Goal: Task Accomplishment & Management: Manage account settings

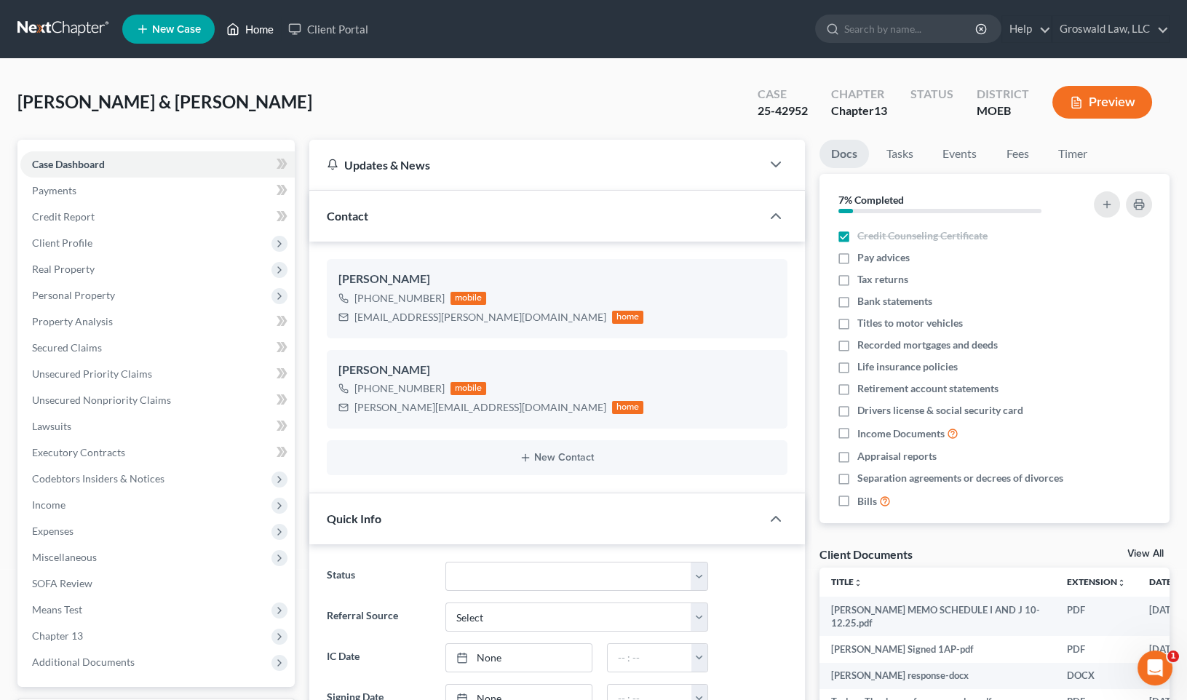
click at [251, 34] on link "Home" at bounding box center [250, 29] width 62 height 26
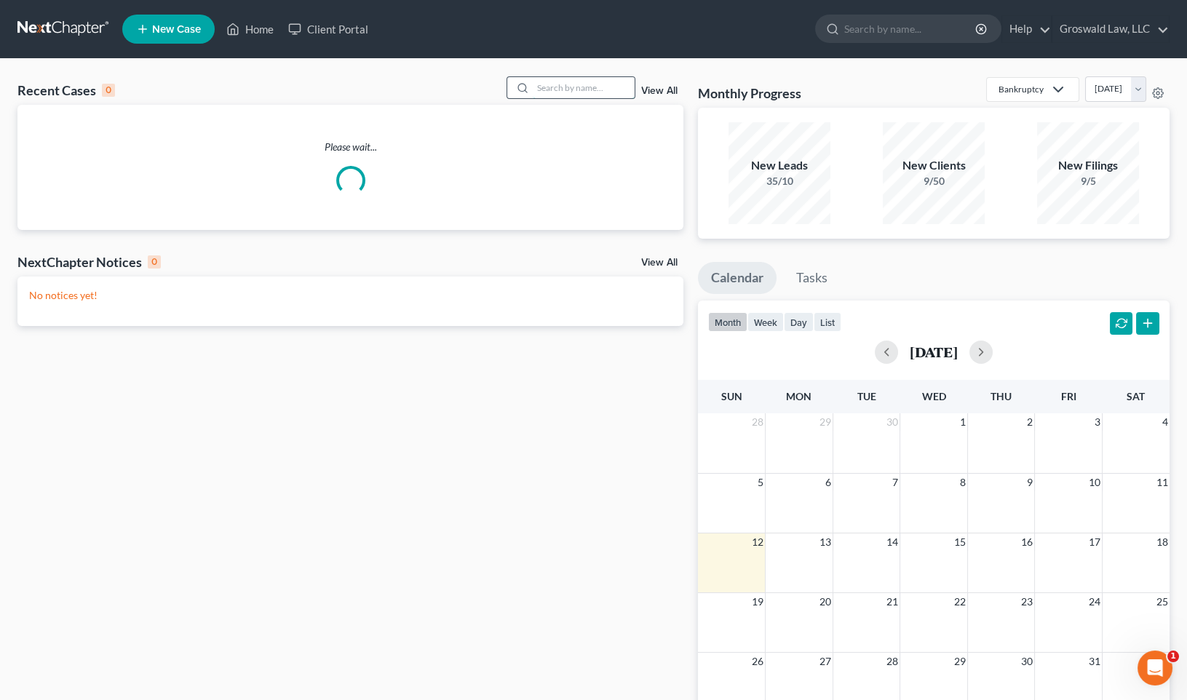
click at [590, 89] on input "search" at bounding box center [584, 87] width 102 height 21
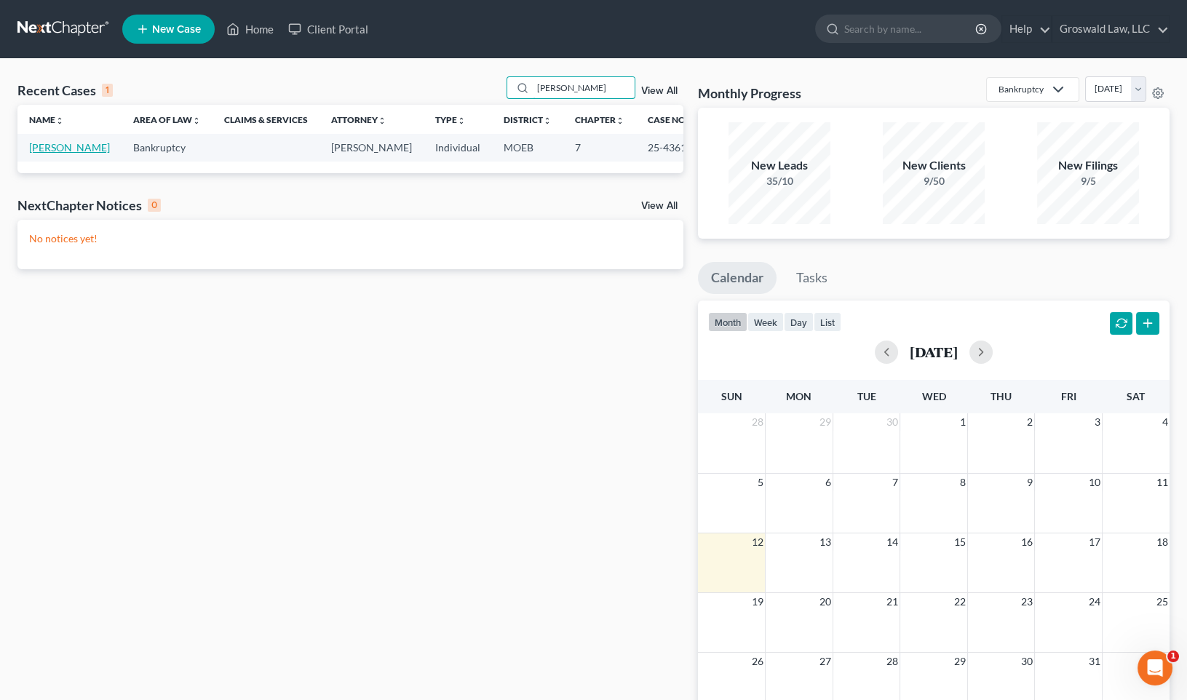
type input "[PERSON_NAME]"
click at [40, 154] on link "[PERSON_NAME]" at bounding box center [69, 147] width 81 height 12
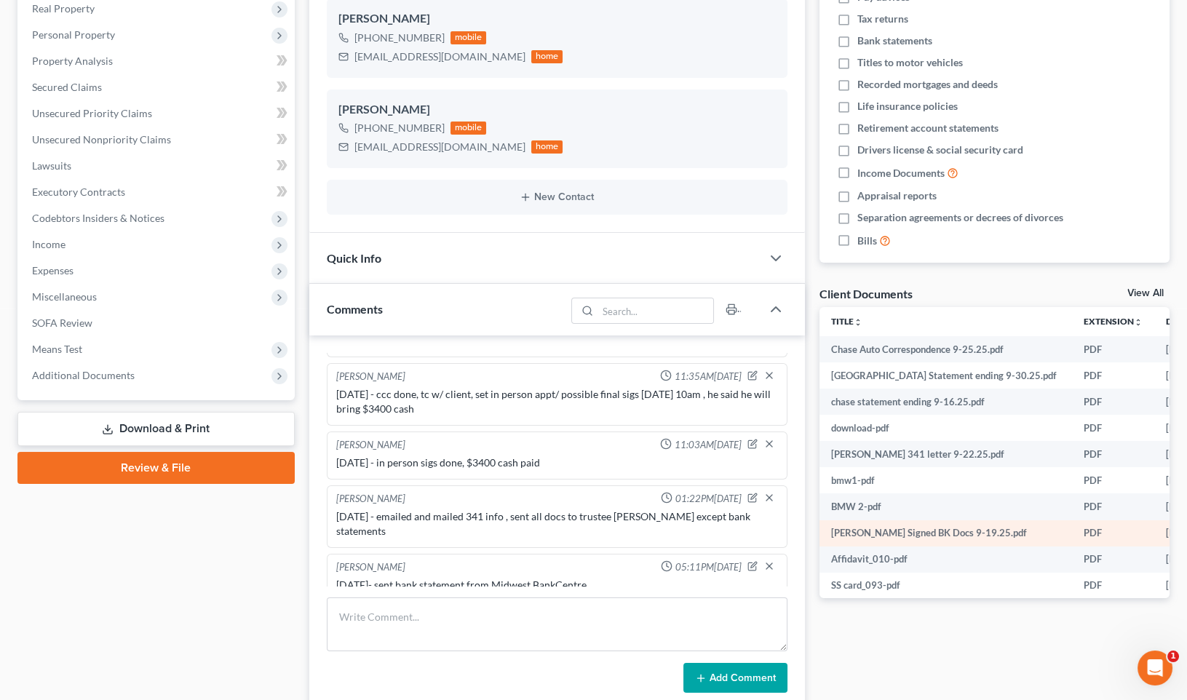
scroll to position [264, 0]
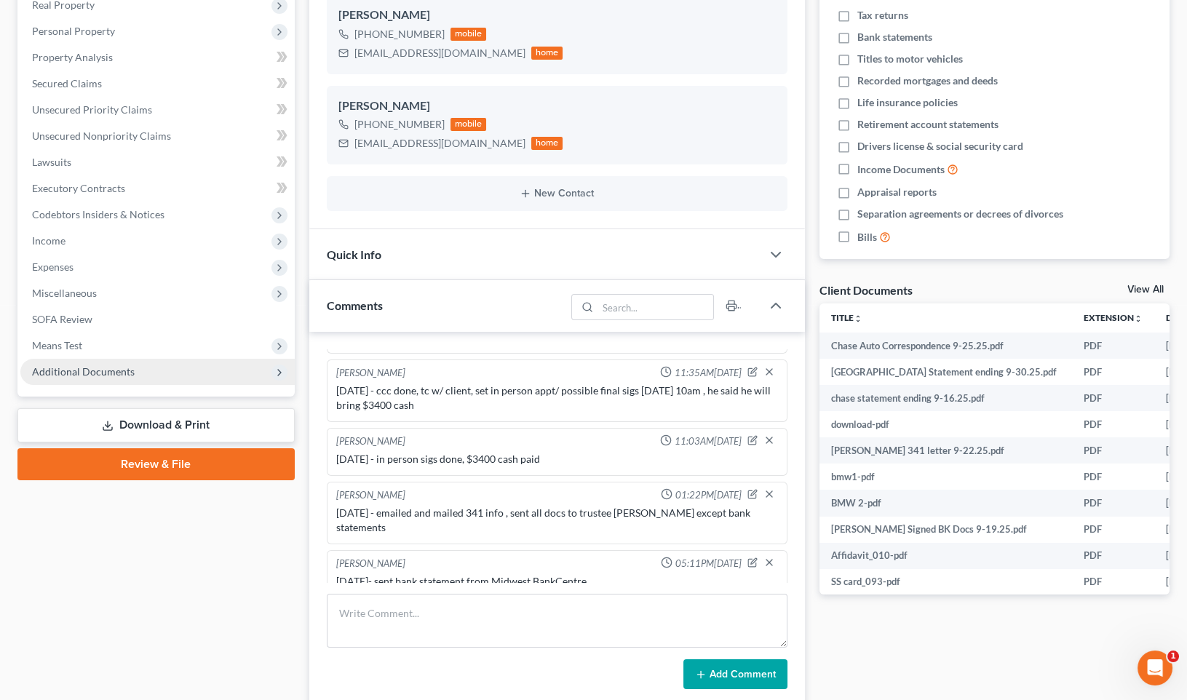
click at [239, 373] on span "Additional Documents" at bounding box center [157, 372] width 274 height 26
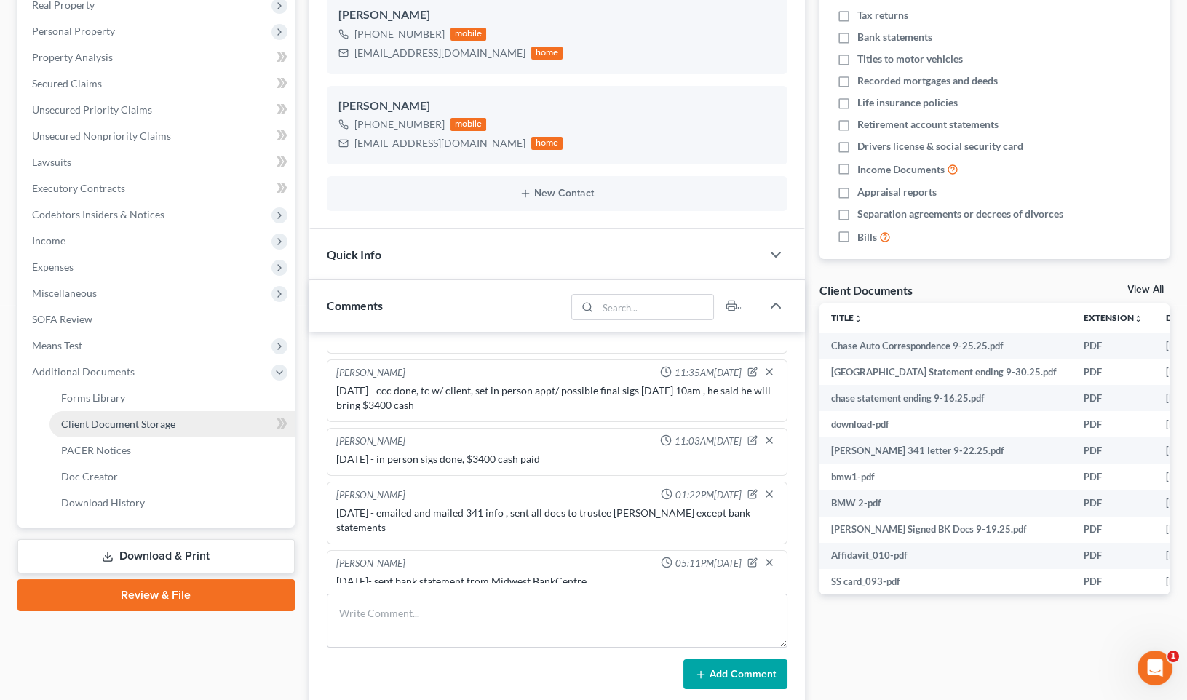
click at [222, 429] on link "Client Document Storage" at bounding box center [171, 424] width 245 height 26
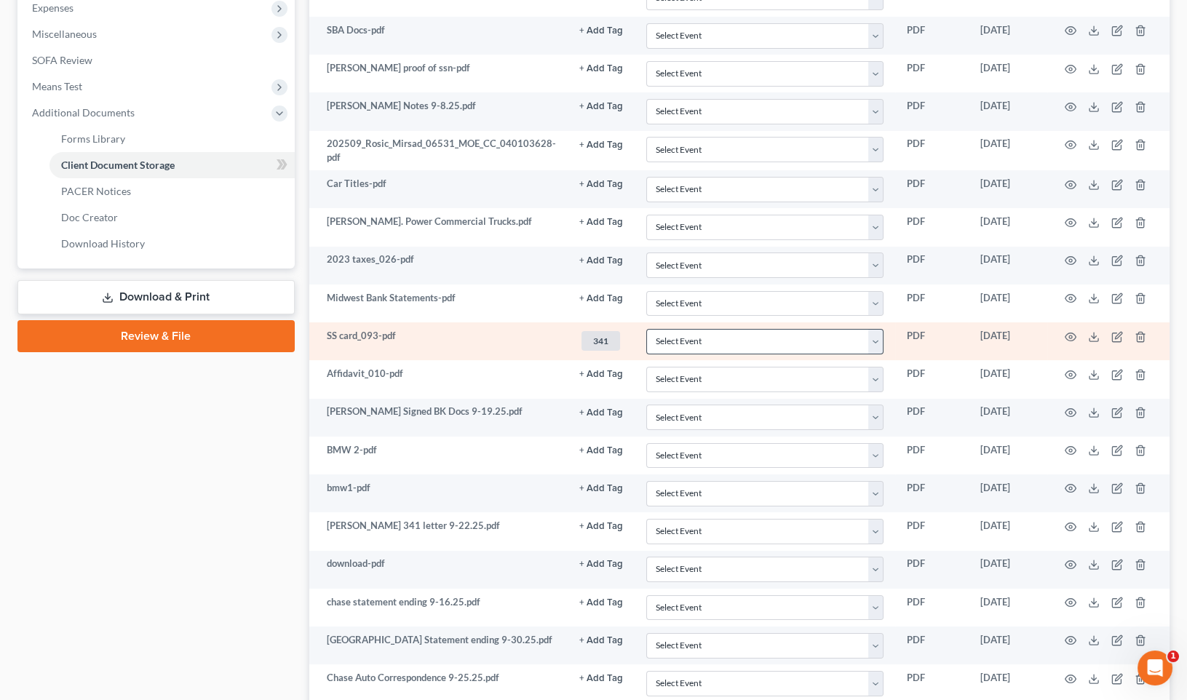
scroll to position [635, 0]
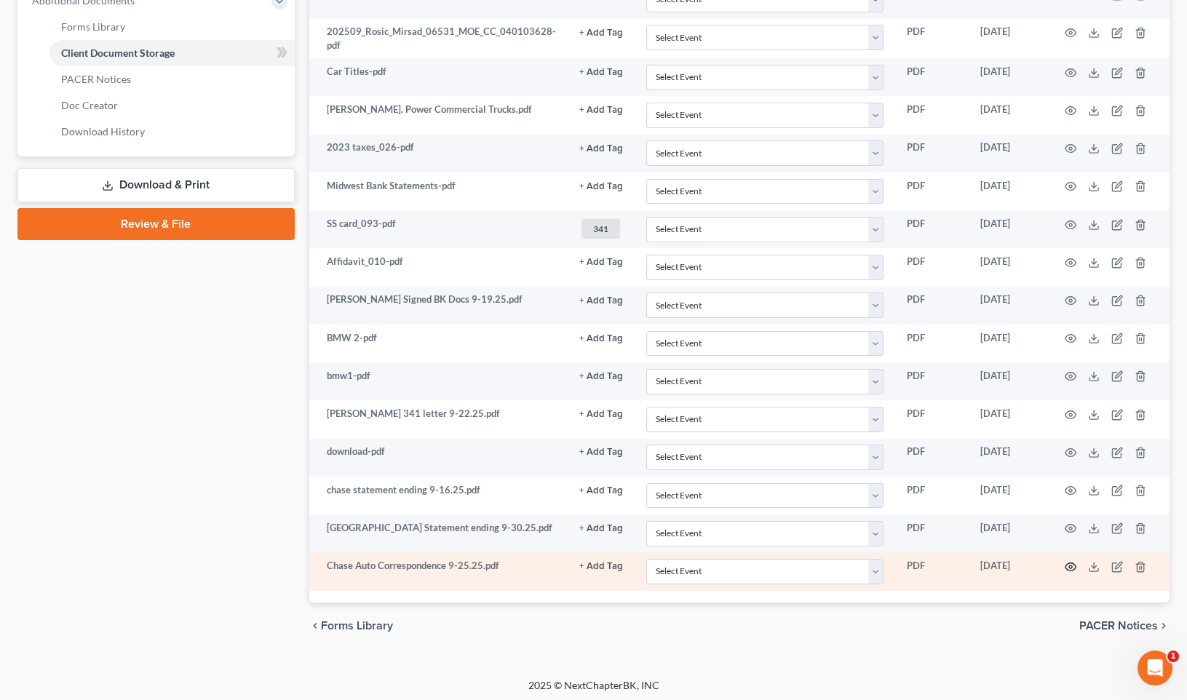
click at [1068, 565] on icon "button" at bounding box center [1070, 566] width 11 height 8
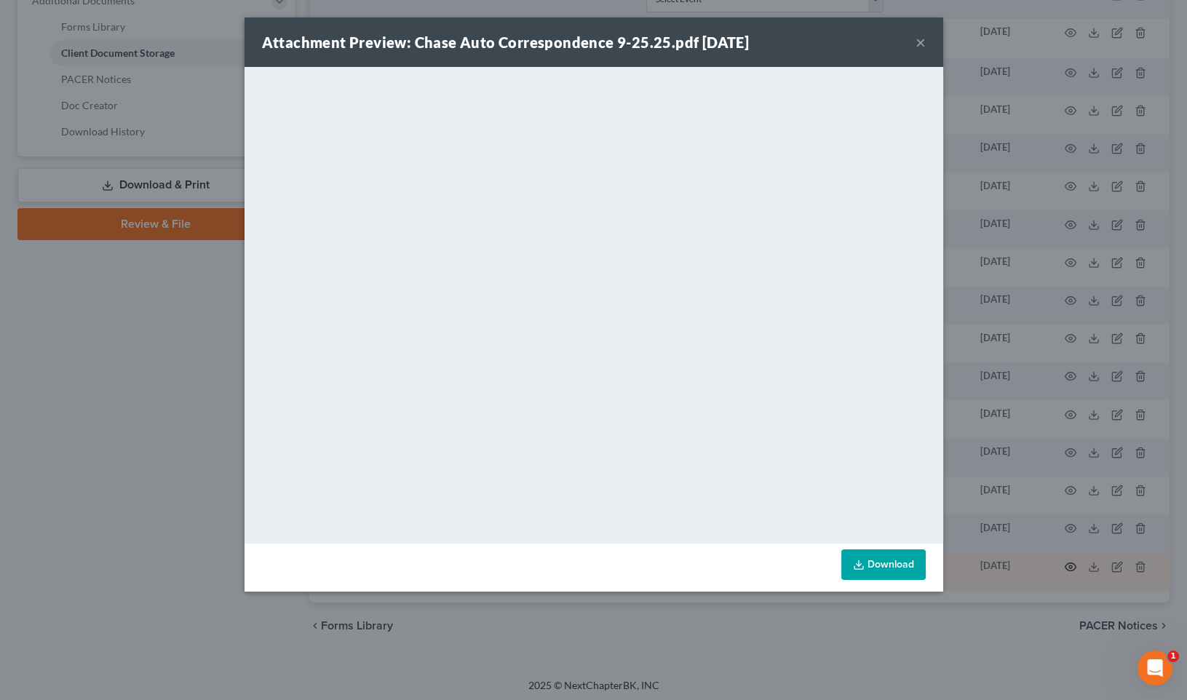
scroll to position [633, 0]
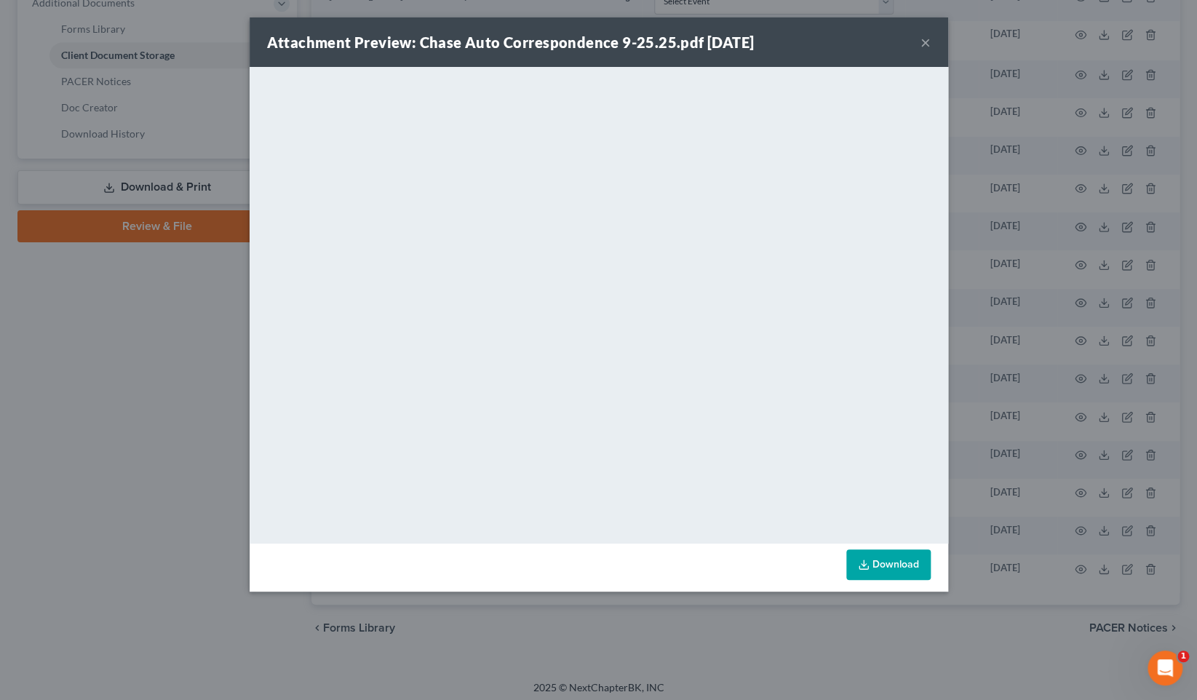
click at [924, 37] on button "×" at bounding box center [925, 41] width 10 height 17
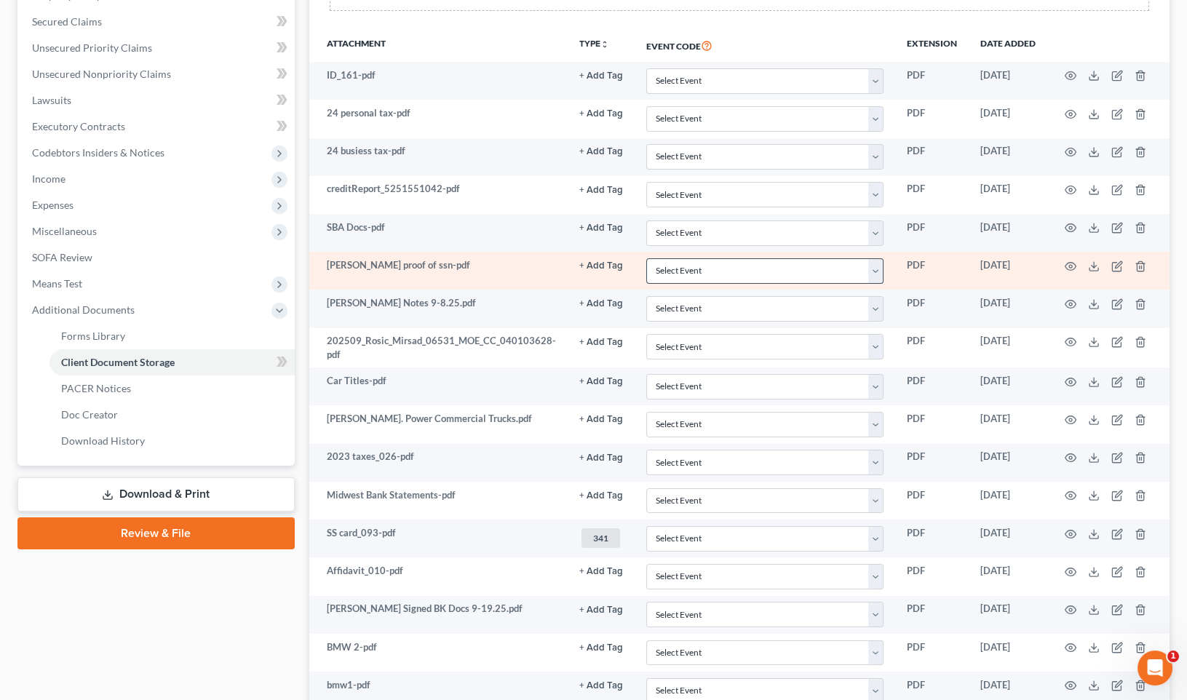
scroll to position [303, 0]
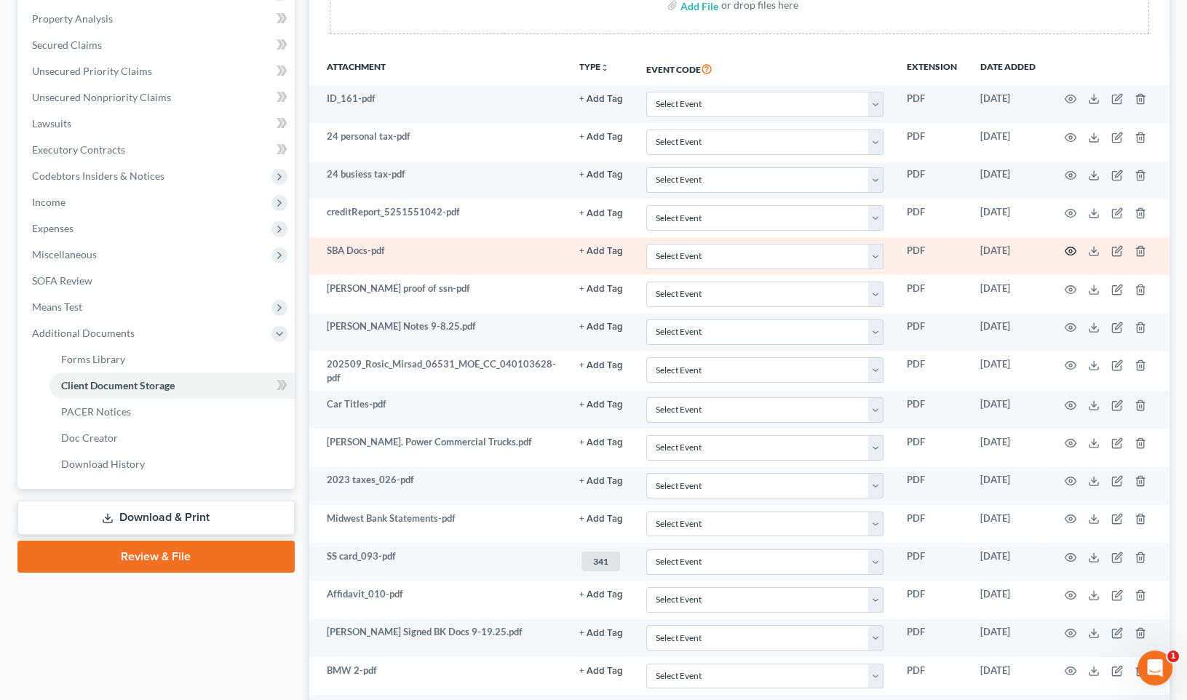
click at [1073, 250] on icon "button" at bounding box center [1071, 251] width 12 height 12
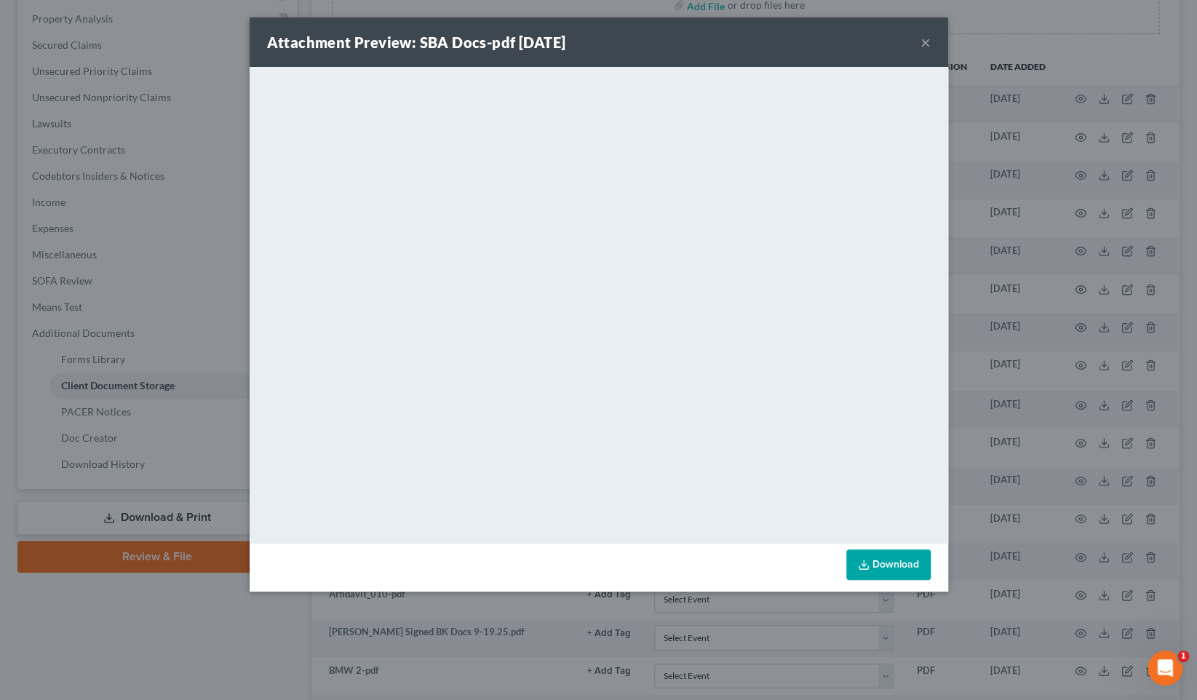
click at [920, 42] on button "×" at bounding box center [925, 41] width 10 height 17
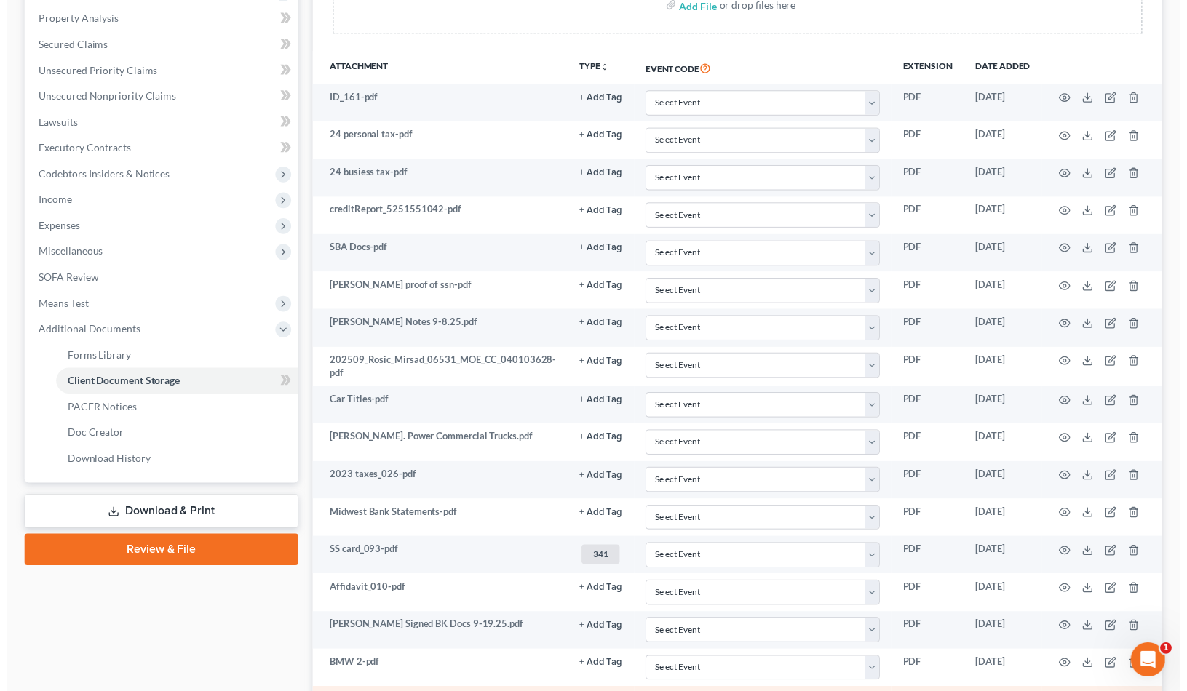
scroll to position [236, 0]
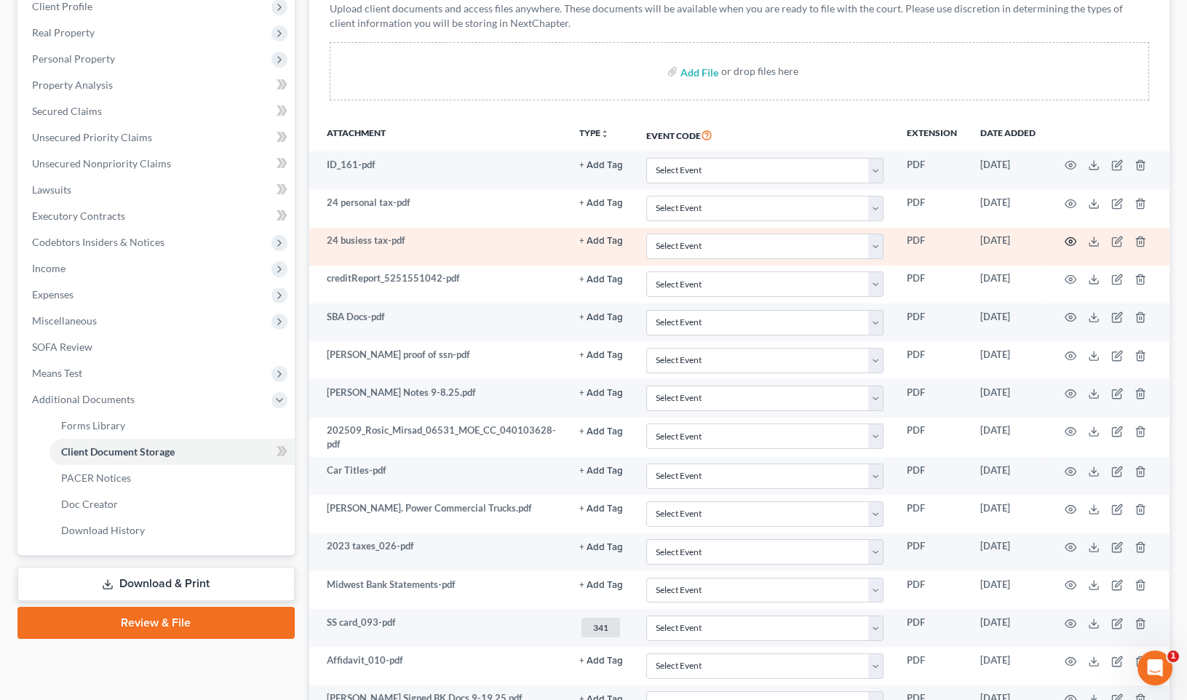
click at [1072, 239] on icon "button" at bounding box center [1071, 242] width 12 height 12
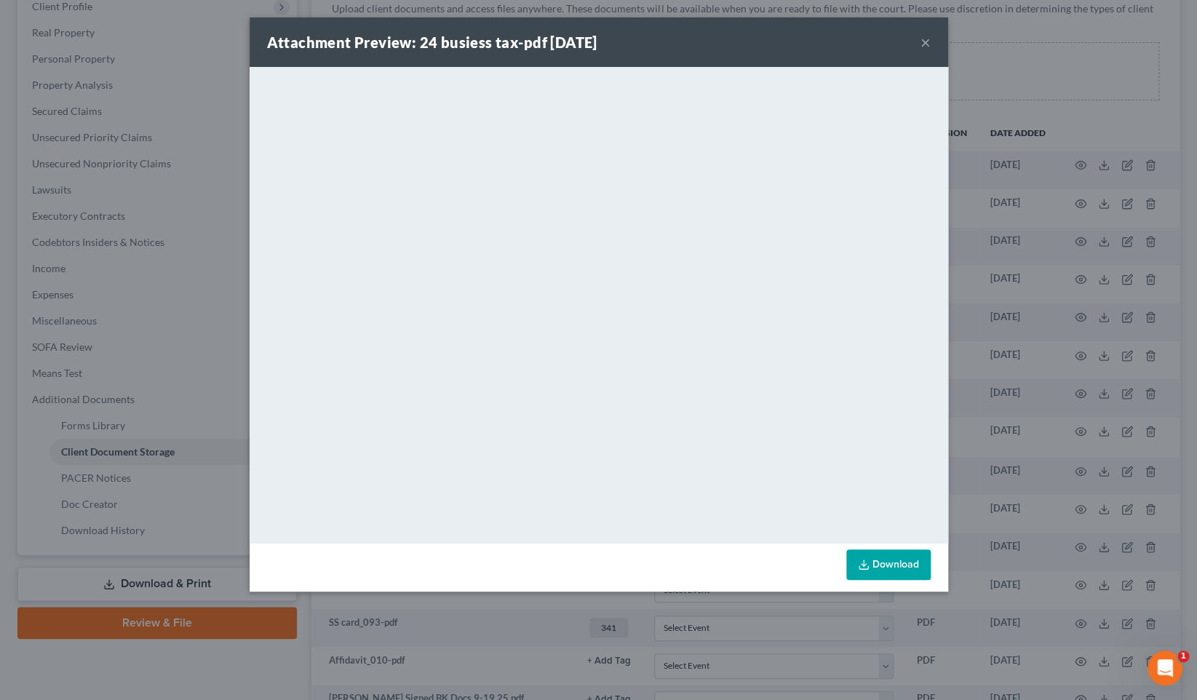
click at [927, 41] on button "×" at bounding box center [925, 41] width 10 height 17
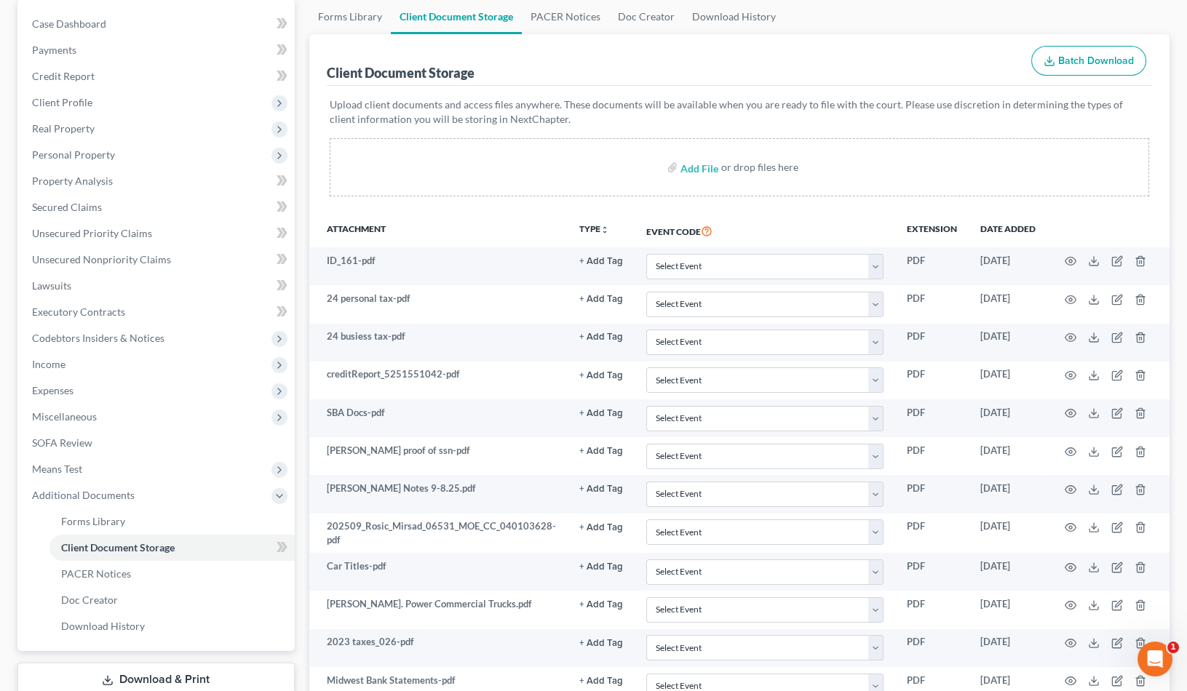
scroll to position [0, 0]
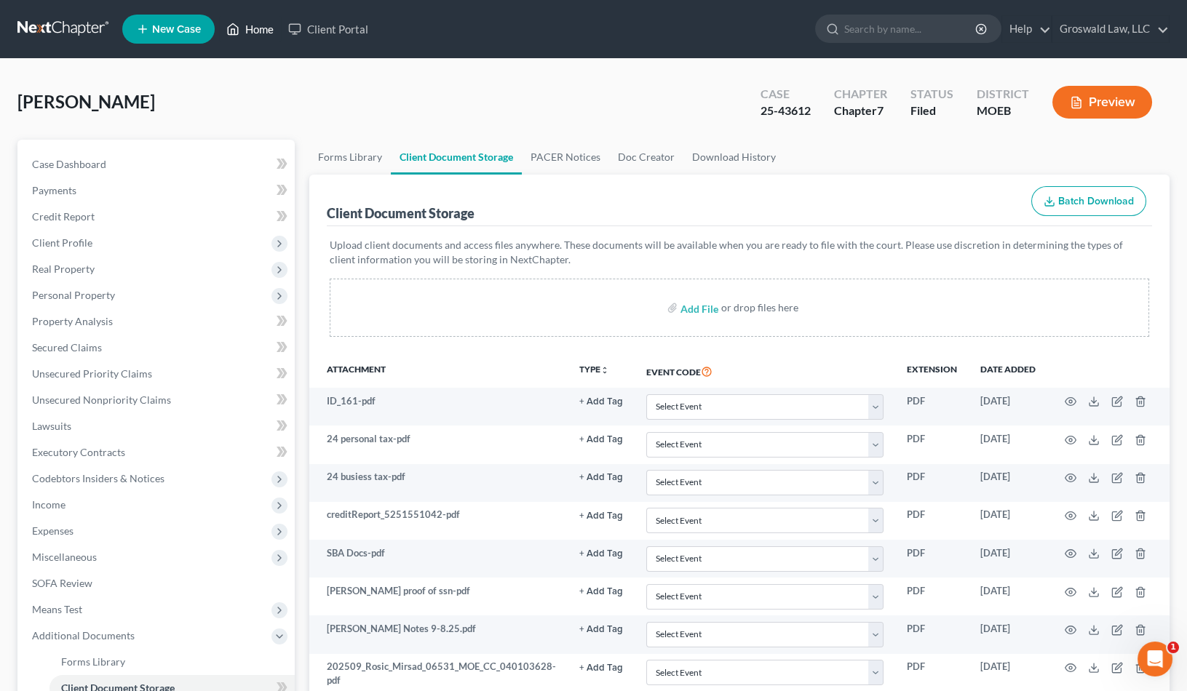
click at [245, 23] on link "Home" at bounding box center [250, 29] width 62 height 26
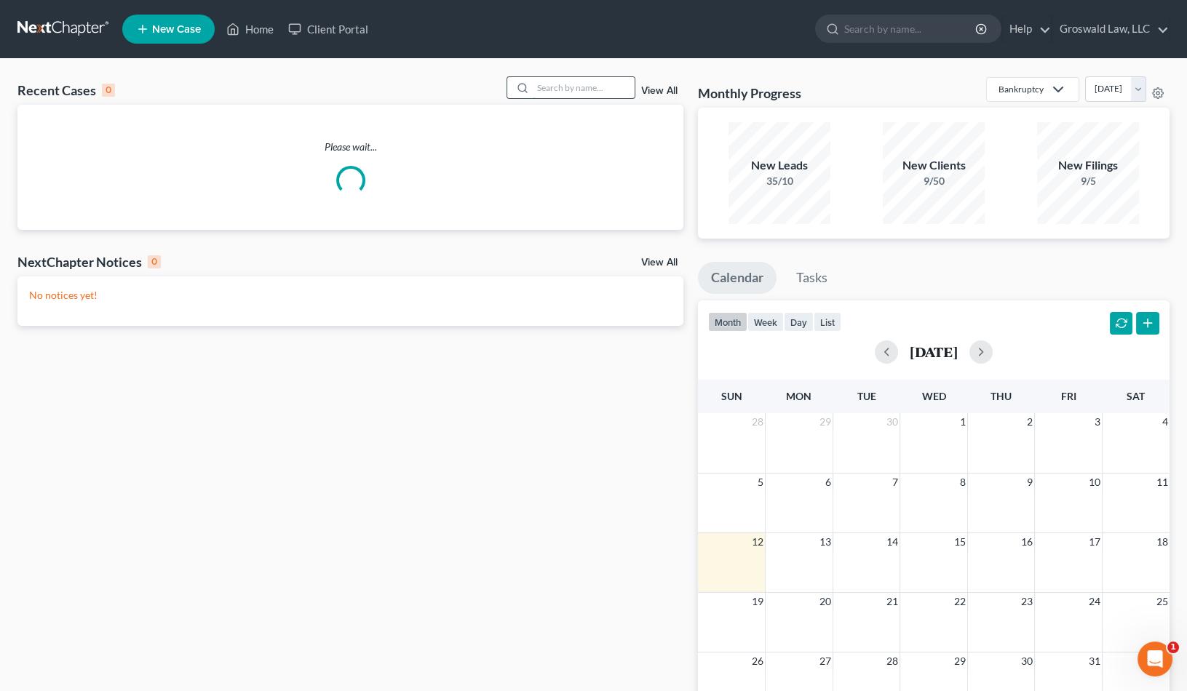
click at [566, 89] on input "search" at bounding box center [584, 87] width 102 height 21
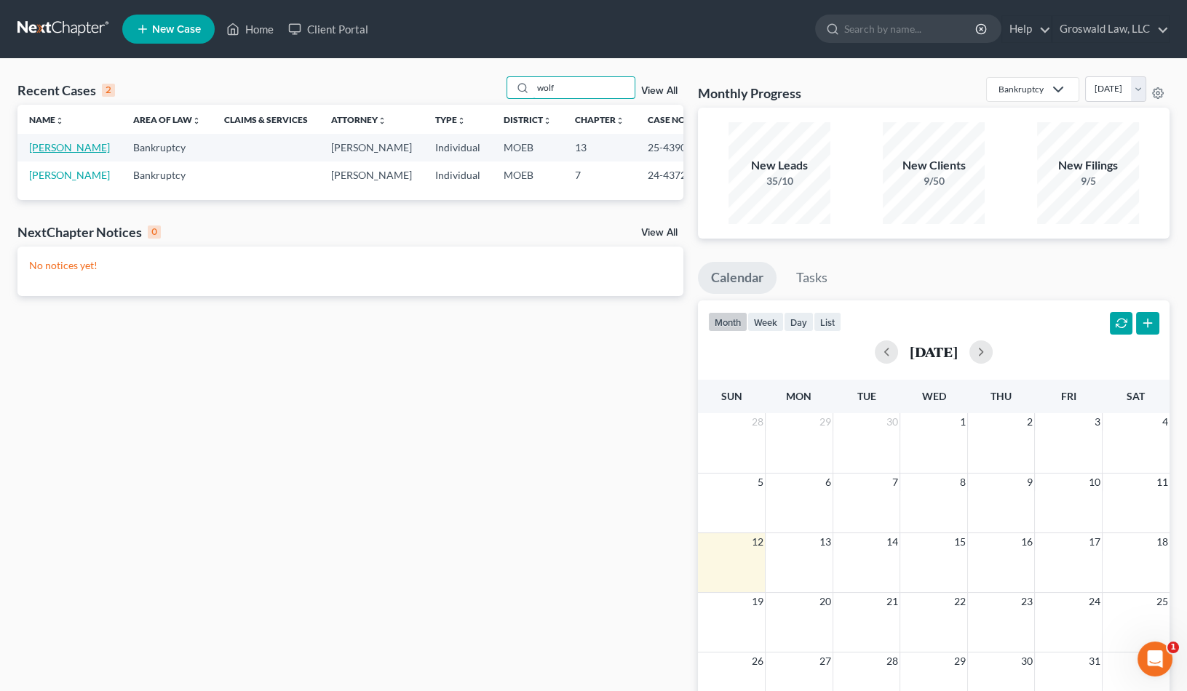
type input "wolf"
click at [57, 154] on link "[PERSON_NAME]" at bounding box center [69, 147] width 81 height 12
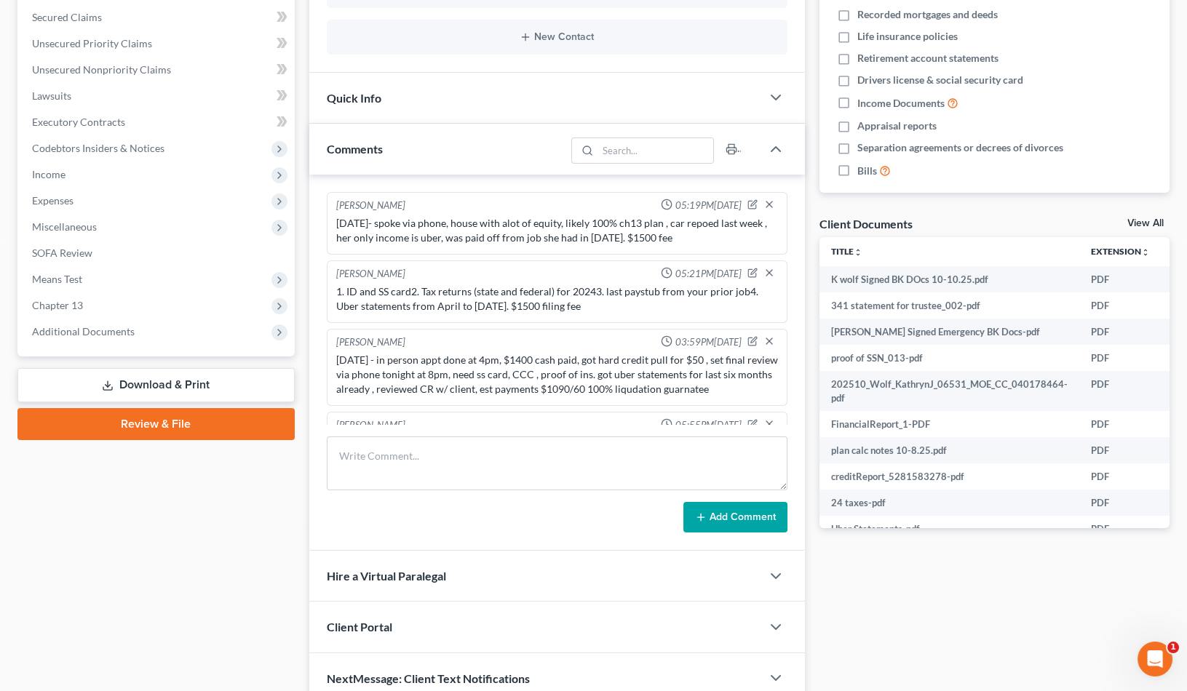
scroll to position [277, 0]
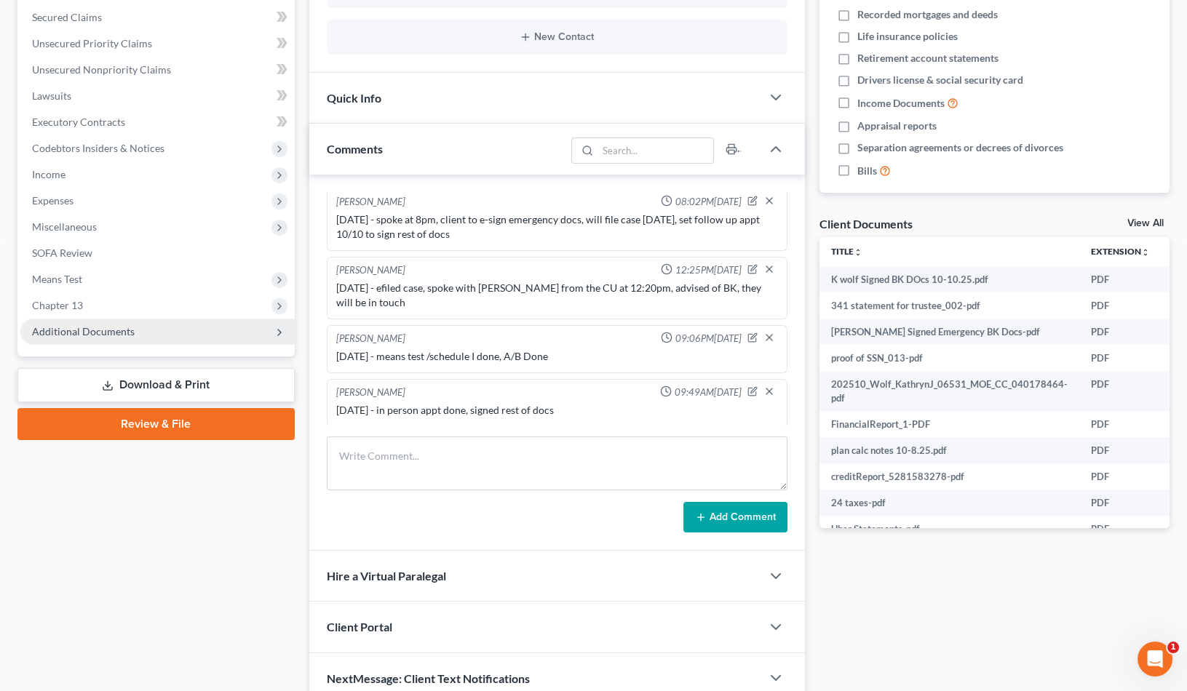
click at [141, 335] on span "Additional Documents" at bounding box center [157, 332] width 274 height 26
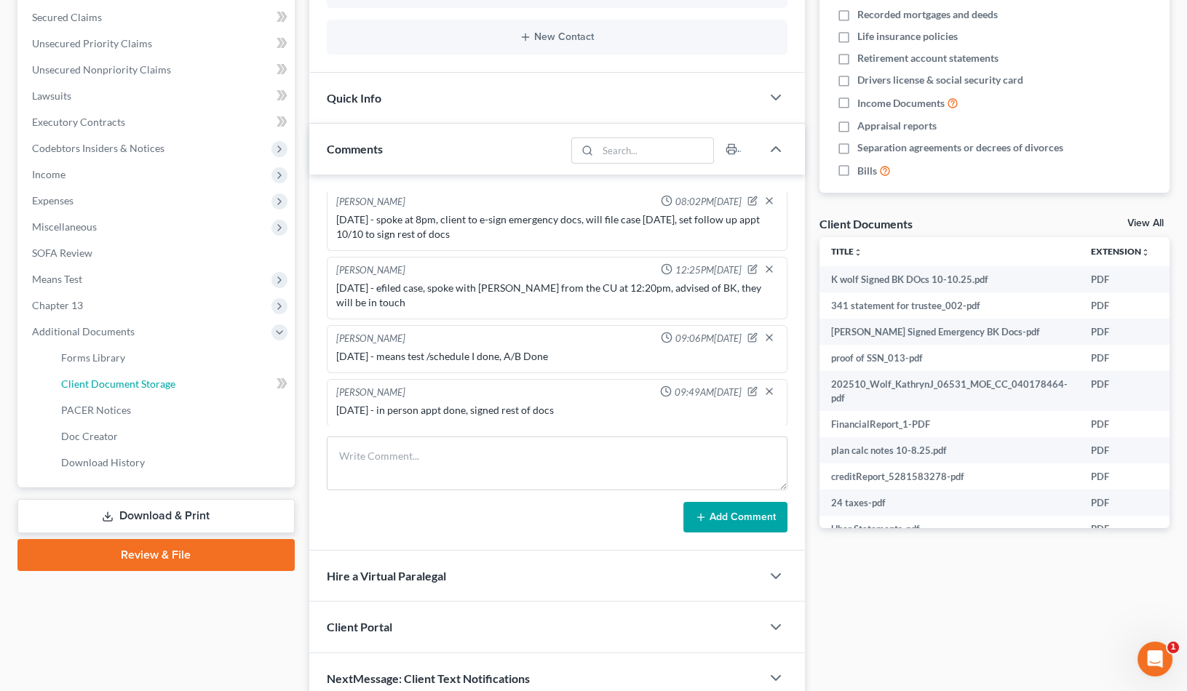
drag, startPoint x: 154, startPoint y: 382, endPoint x: 9, endPoint y: 407, distance: 147.0
click at [154, 382] on span "Client Document Storage" at bounding box center [118, 384] width 114 height 12
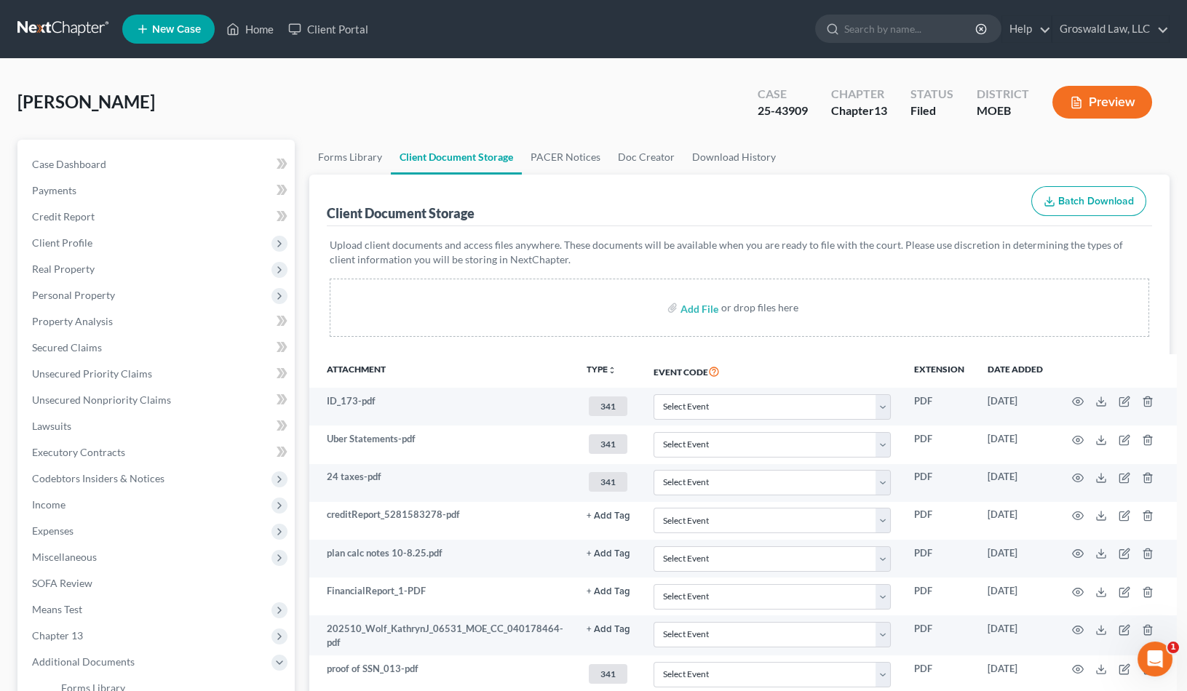
drag, startPoint x: 639, startPoint y: 210, endPoint x: 549, endPoint y: 21, distance: 209.3
click at [635, 198] on div "Client Document Storage Batch Download" at bounding box center [739, 201] width 825 height 52
click at [266, 33] on link "Home" at bounding box center [250, 29] width 62 height 26
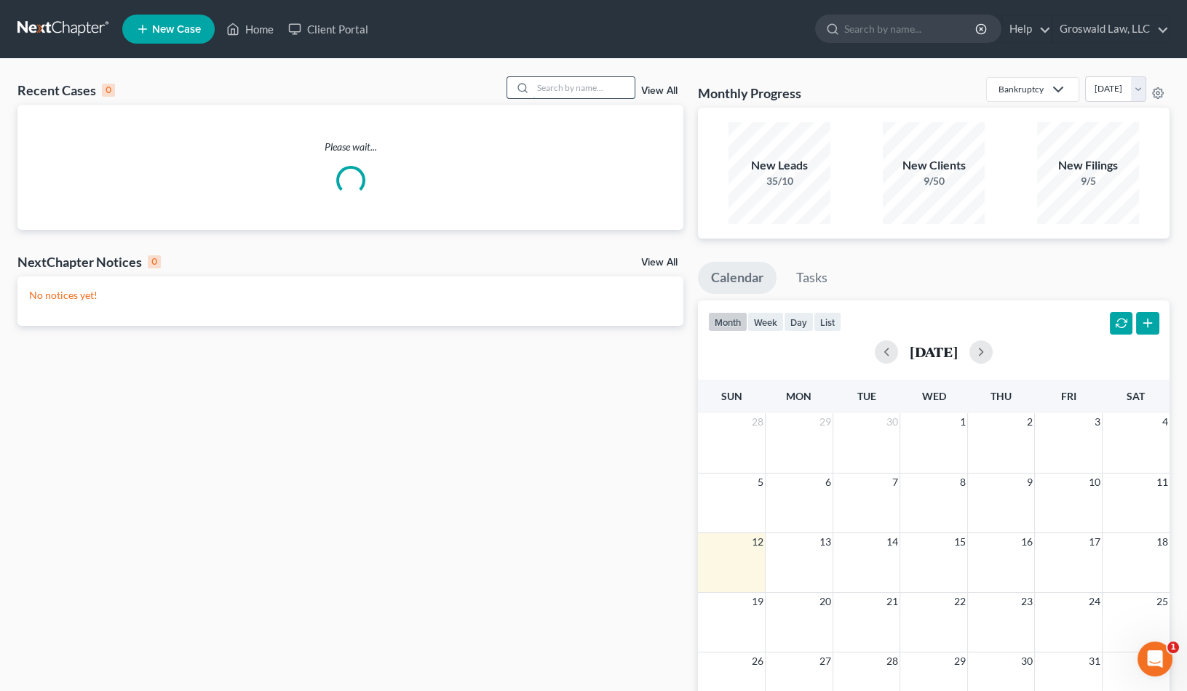
click at [570, 84] on input "search" at bounding box center [584, 87] width 102 height 21
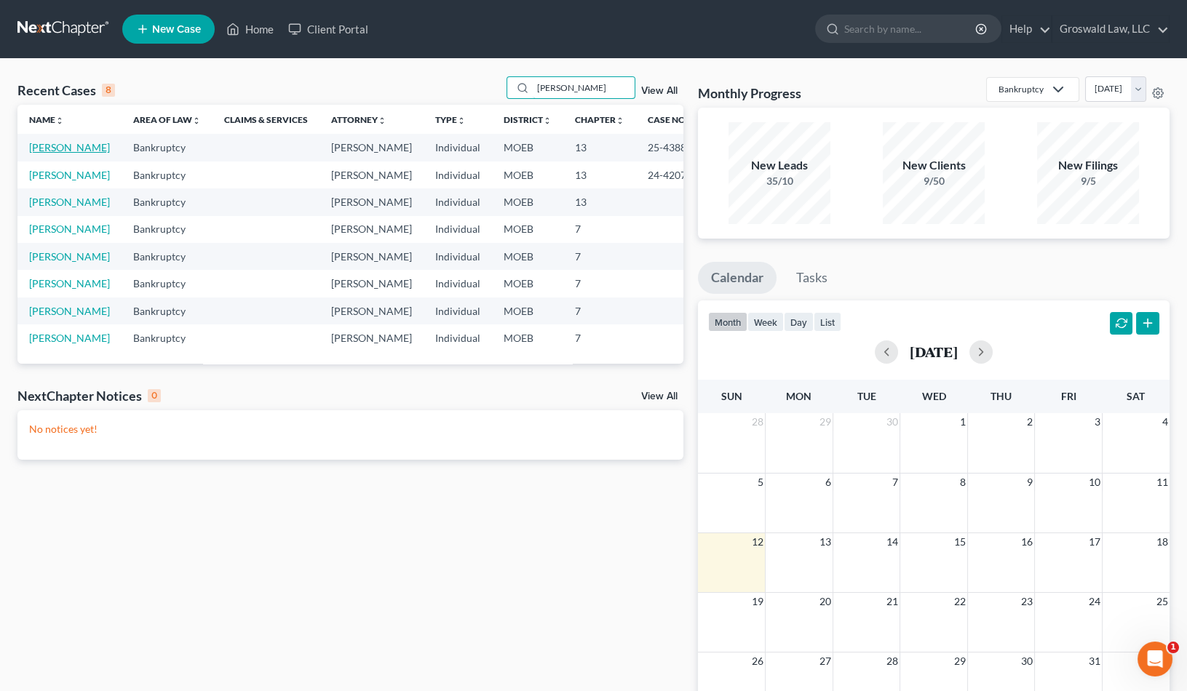
type input "[PERSON_NAME]"
click at [50, 154] on link "[PERSON_NAME]" at bounding box center [69, 147] width 81 height 12
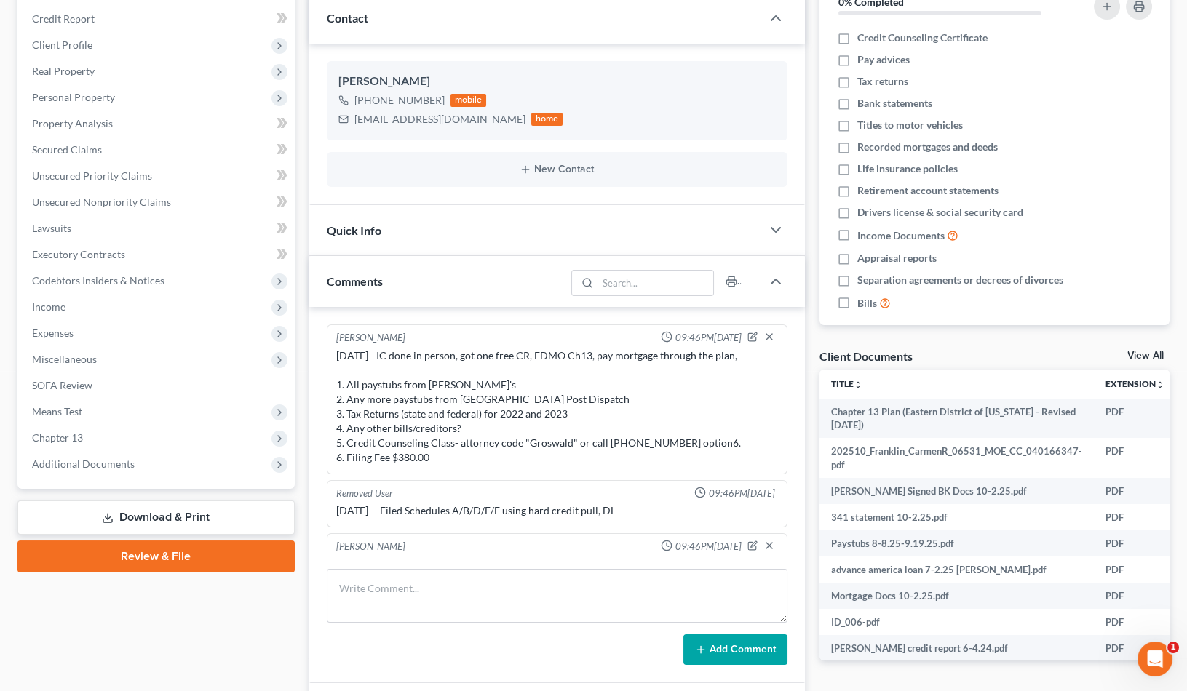
scroll to position [1177, 0]
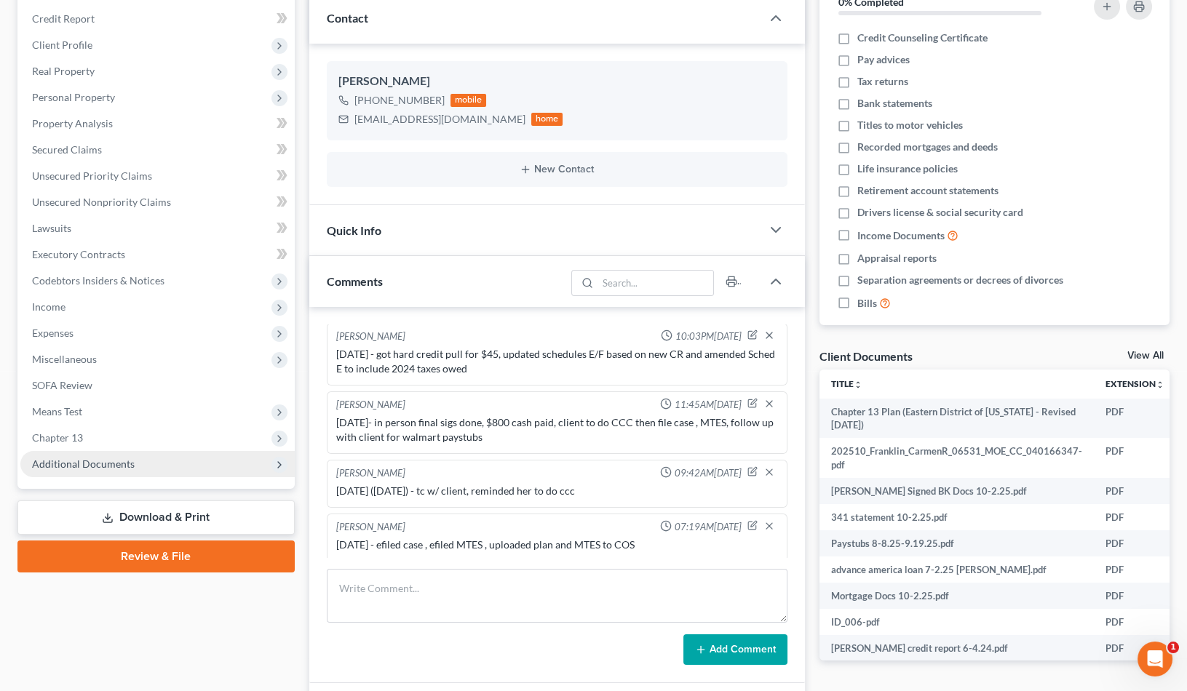
click at [76, 466] on span "Additional Documents" at bounding box center [83, 464] width 103 height 12
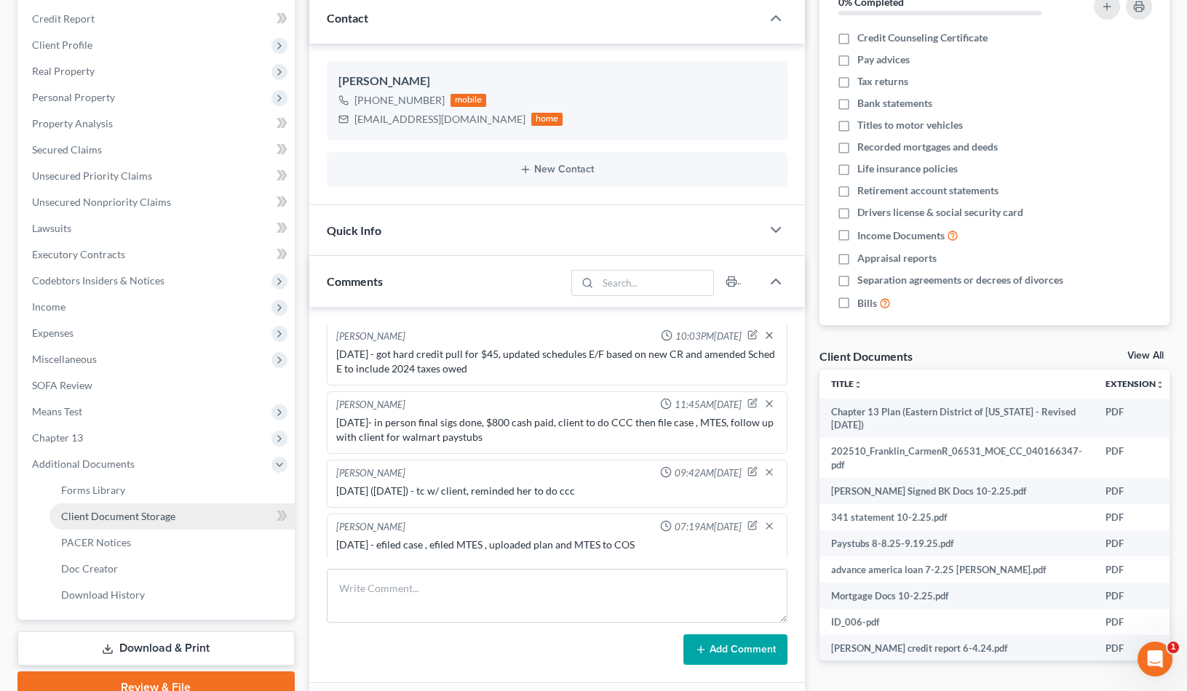
click at [127, 514] on span "Client Document Storage" at bounding box center [118, 516] width 114 height 12
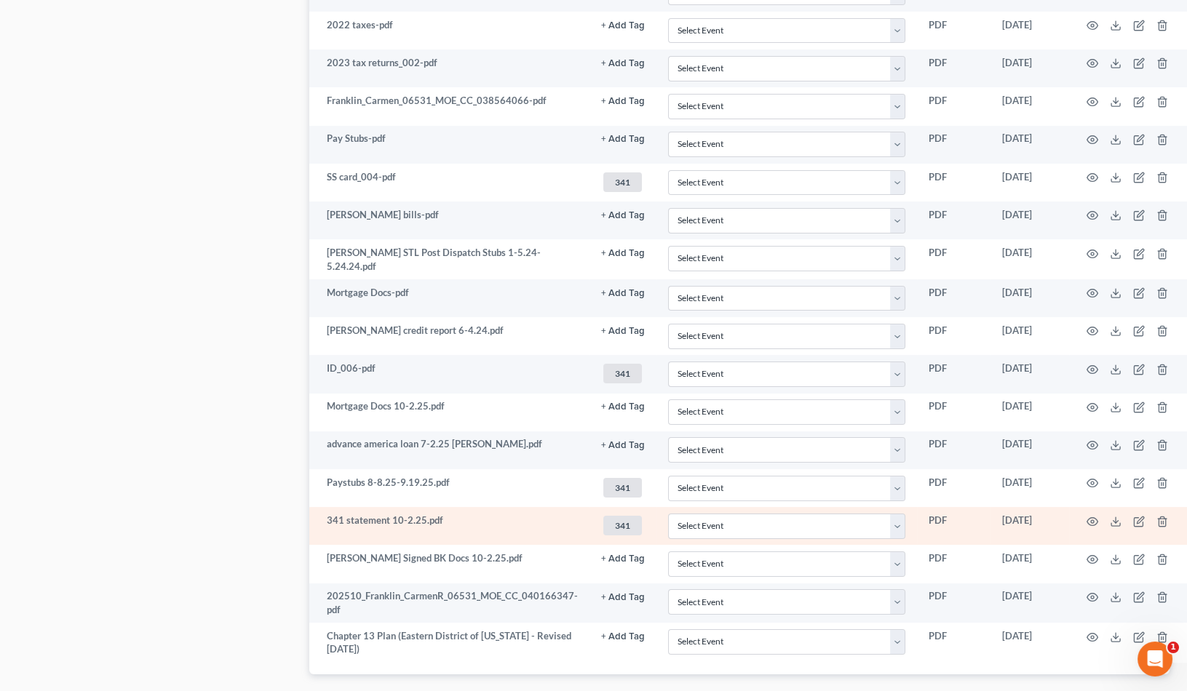
scroll to position [1028, 0]
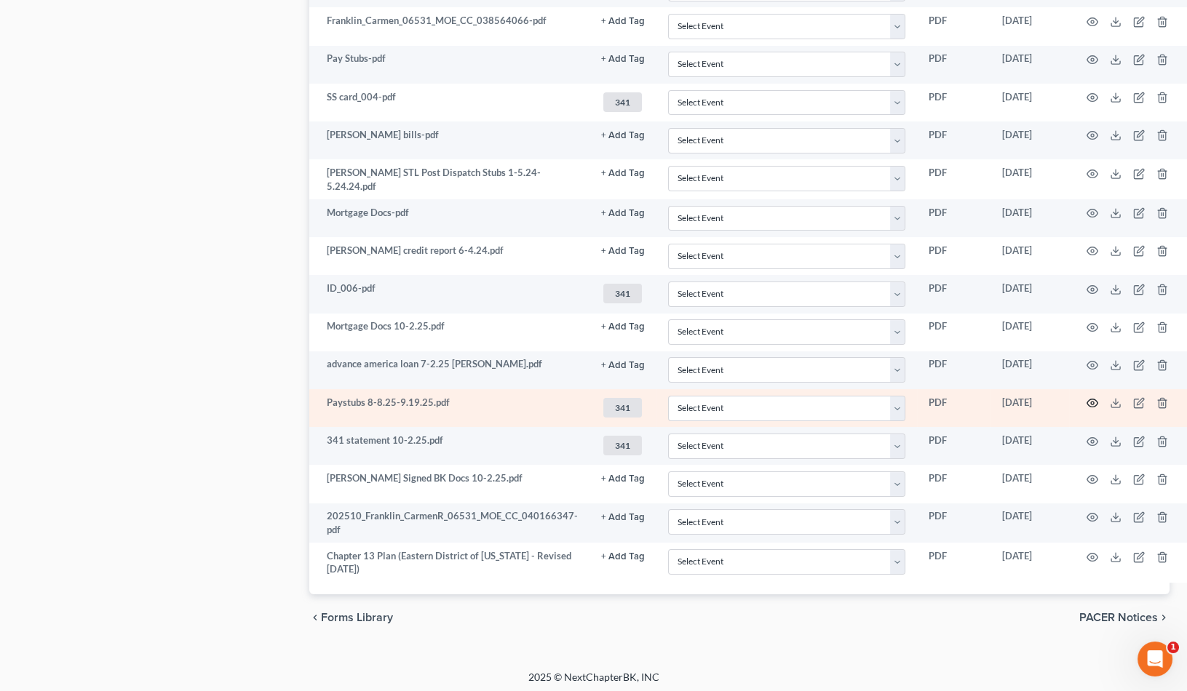
click at [1086, 397] on icon "button" at bounding box center [1092, 403] width 12 height 12
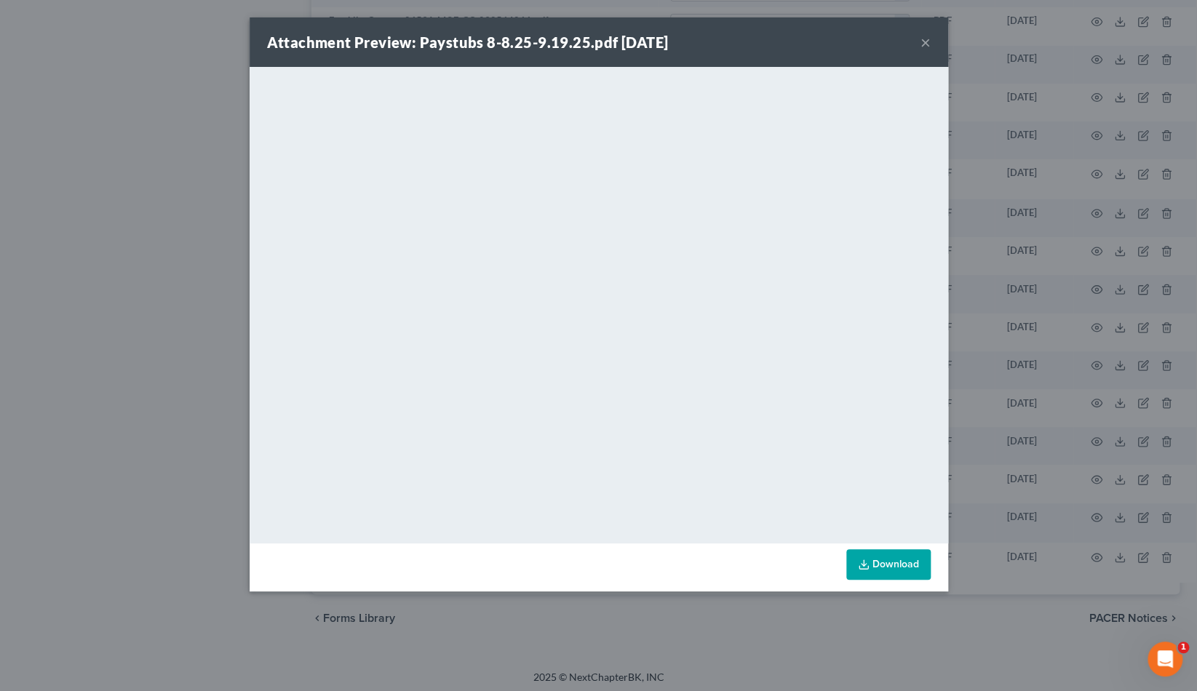
click at [926, 39] on button "×" at bounding box center [925, 41] width 10 height 17
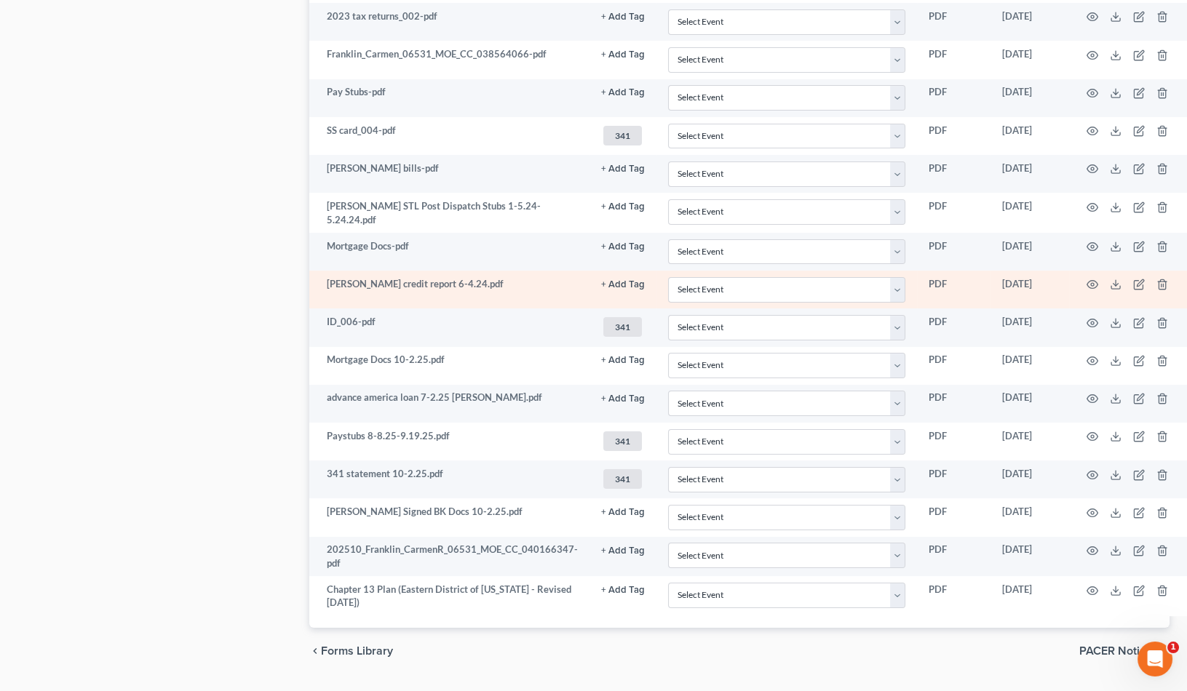
scroll to position [962, 0]
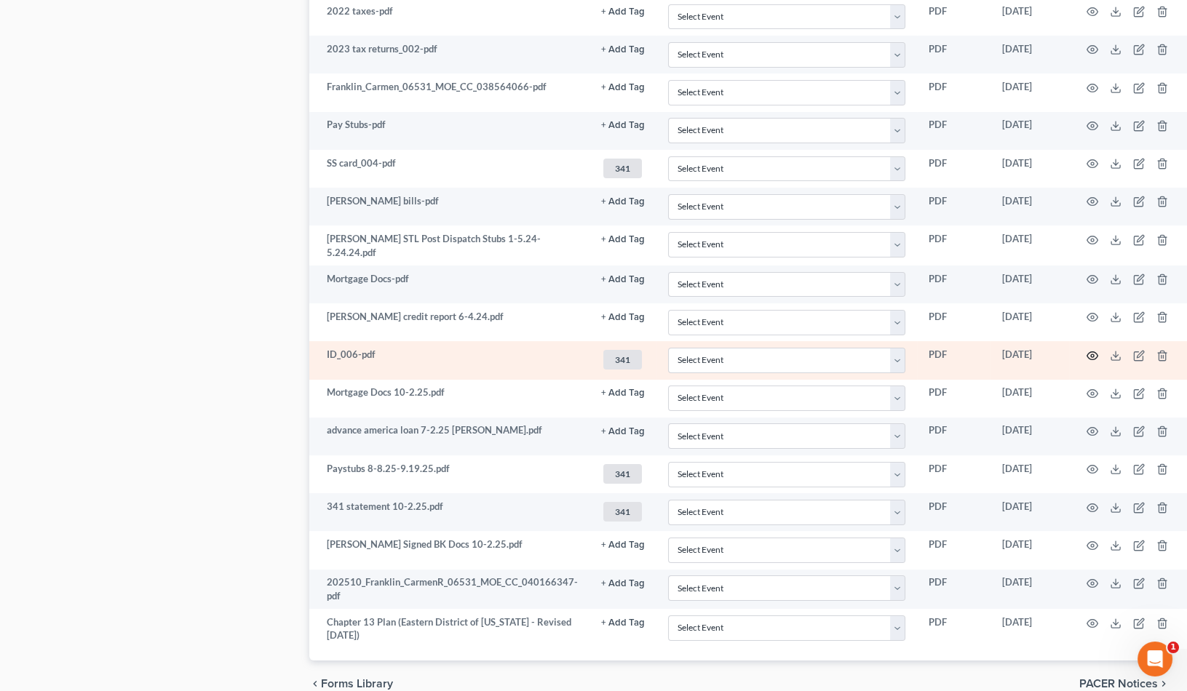
click at [1087, 351] on icon "button" at bounding box center [1092, 355] width 11 height 8
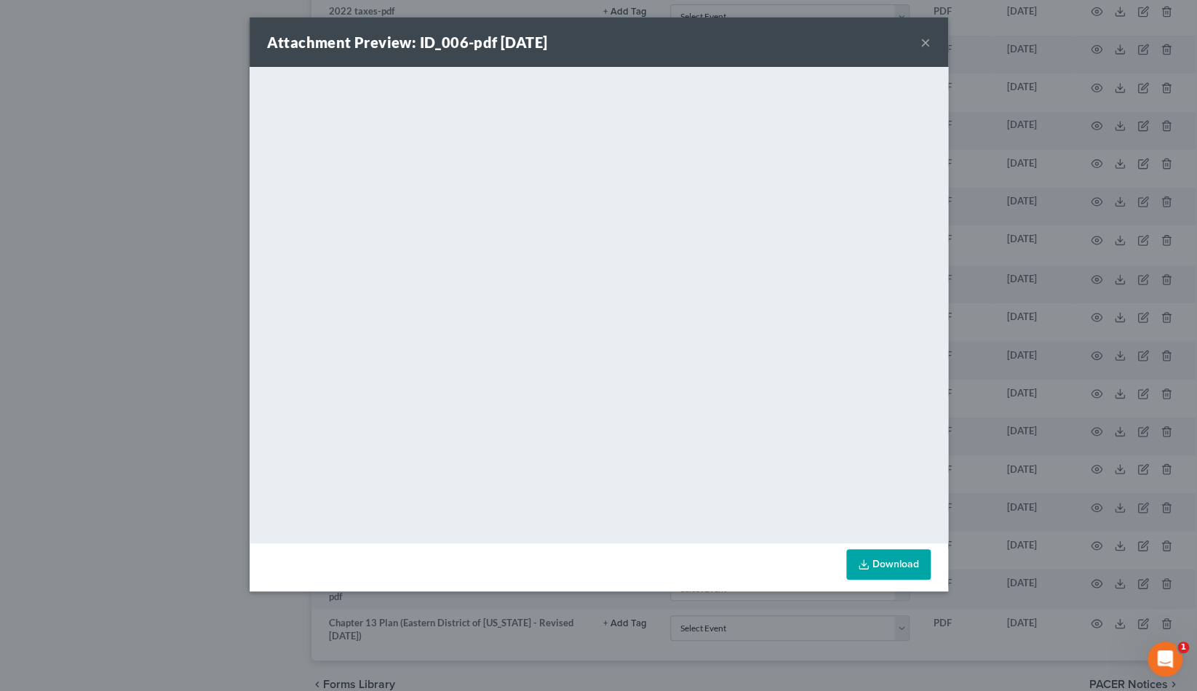
click at [929, 39] on button "×" at bounding box center [925, 41] width 10 height 17
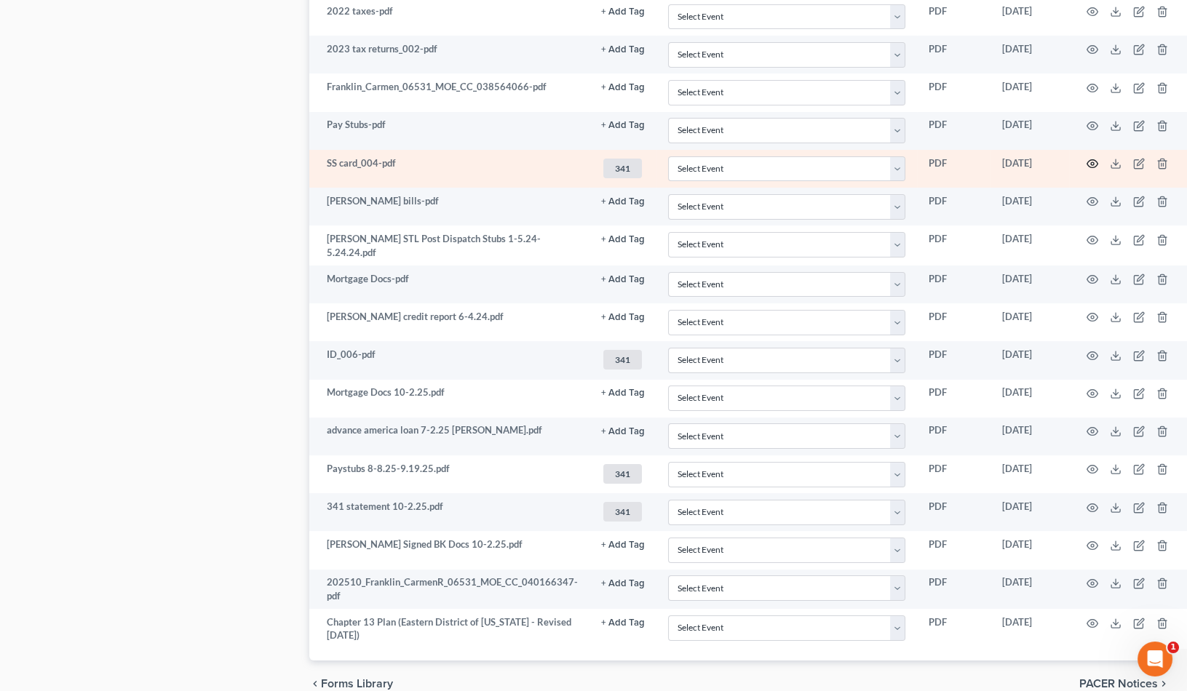
click at [1091, 162] on circle "button" at bounding box center [1092, 163] width 3 height 3
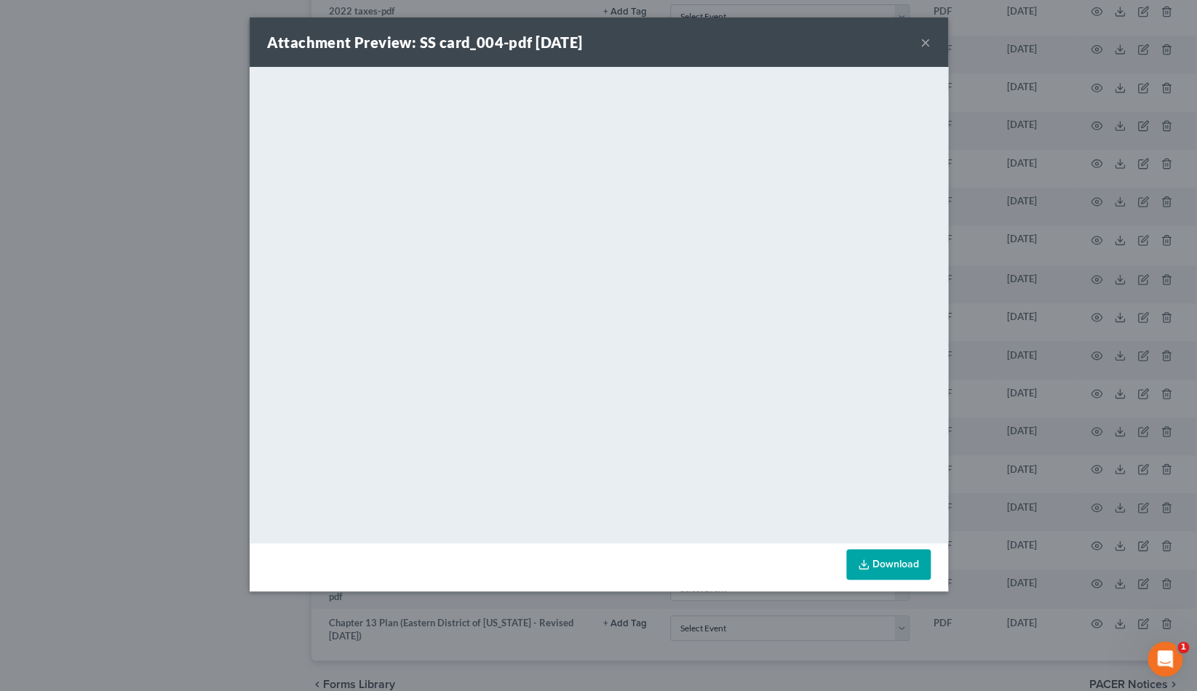
click at [924, 43] on button "×" at bounding box center [925, 41] width 10 height 17
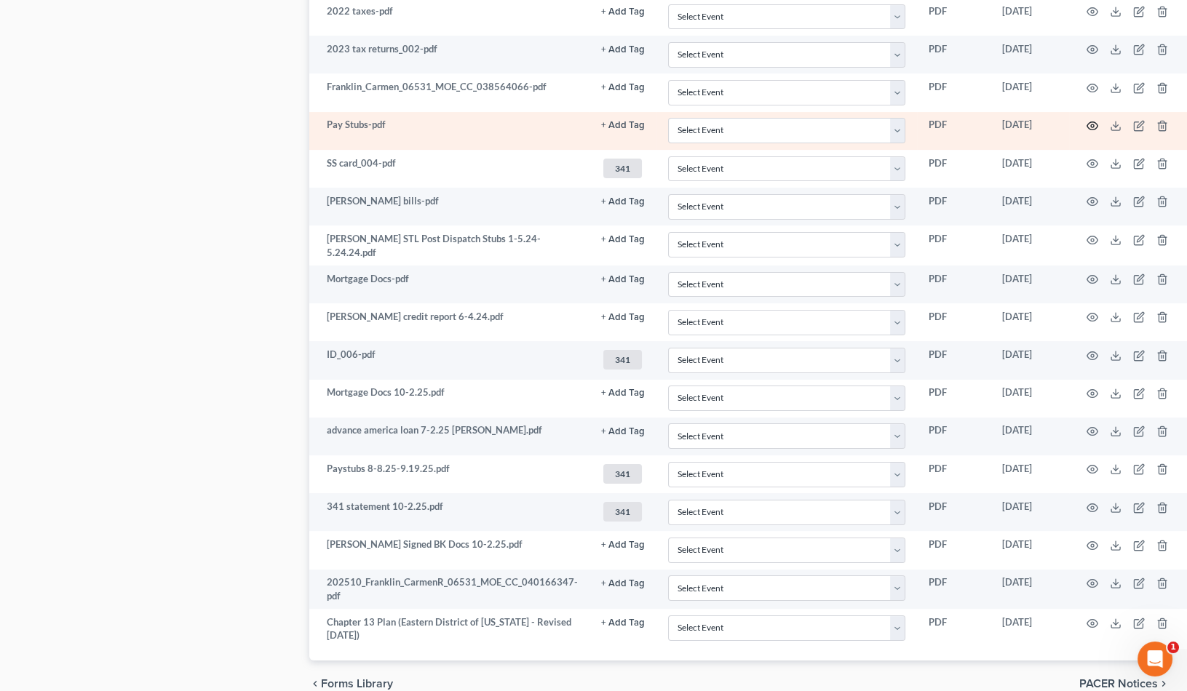
click at [1086, 120] on icon "button" at bounding box center [1092, 126] width 12 height 12
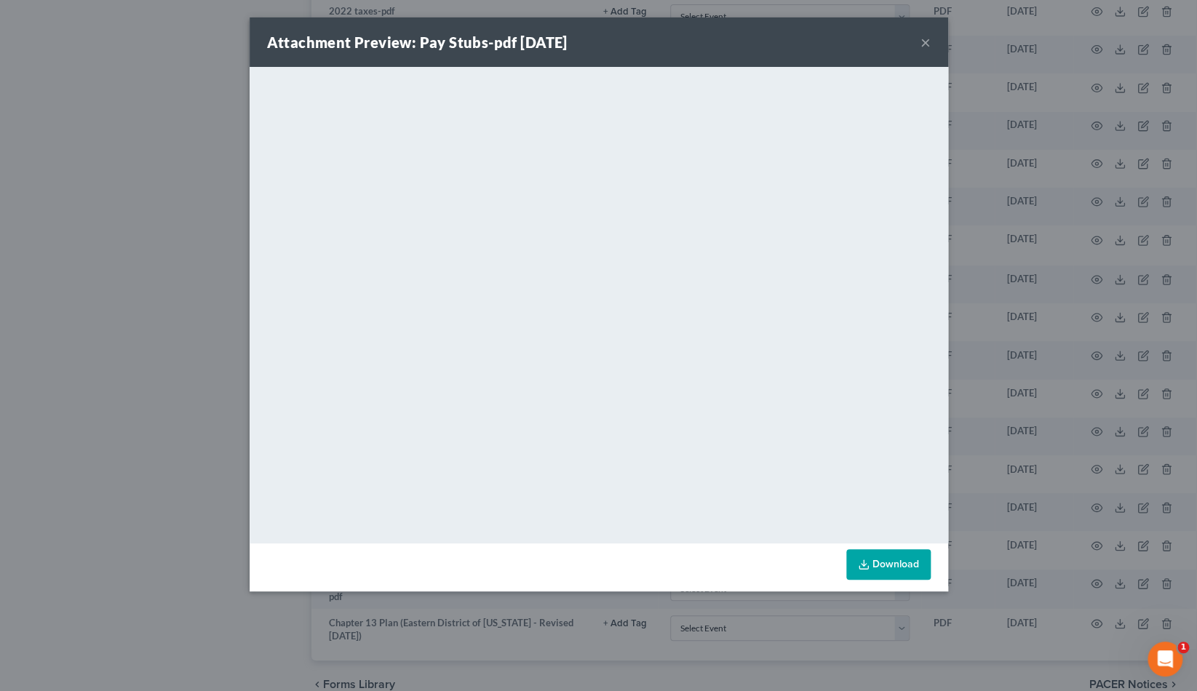
click at [921, 41] on button "×" at bounding box center [925, 41] width 10 height 17
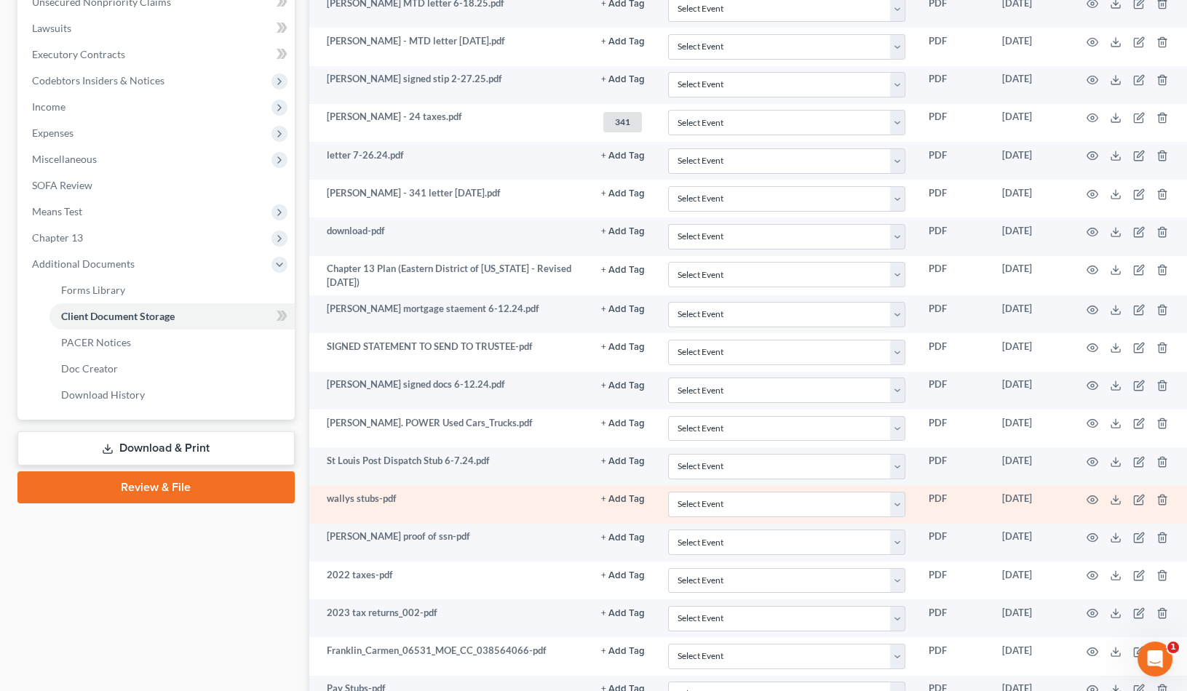
scroll to position [367, 0]
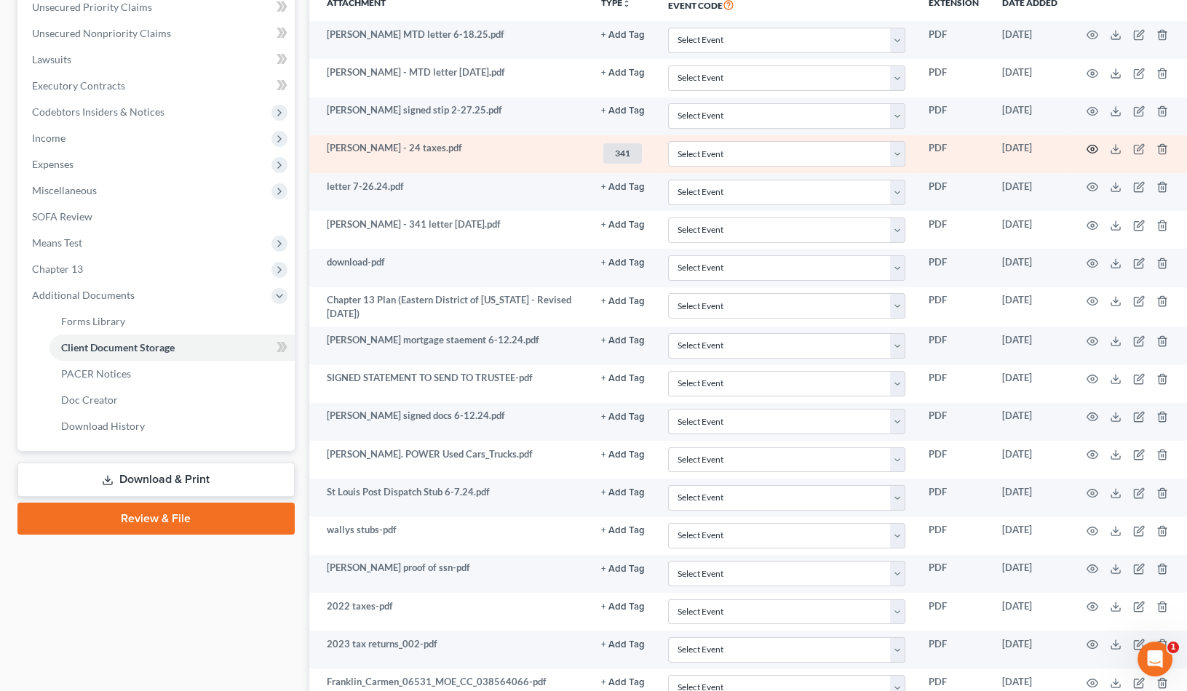
click at [1091, 148] on circle "button" at bounding box center [1092, 149] width 3 height 3
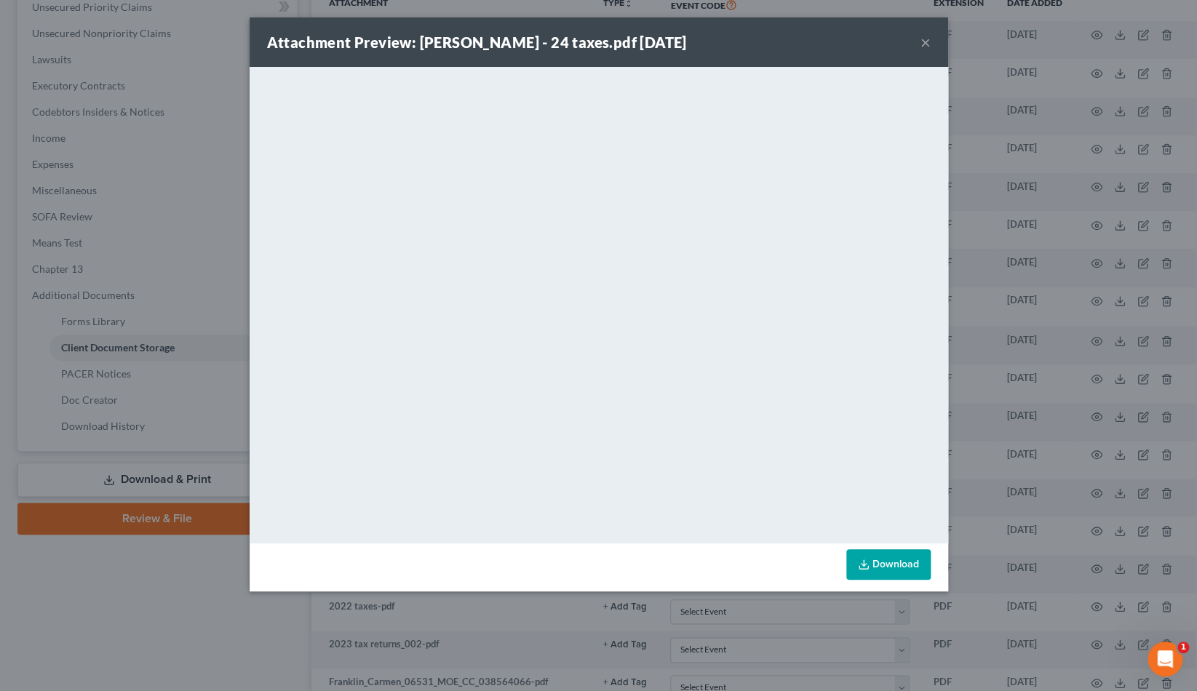
click at [928, 38] on button "×" at bounding box center [925, 41] width 10 height 17
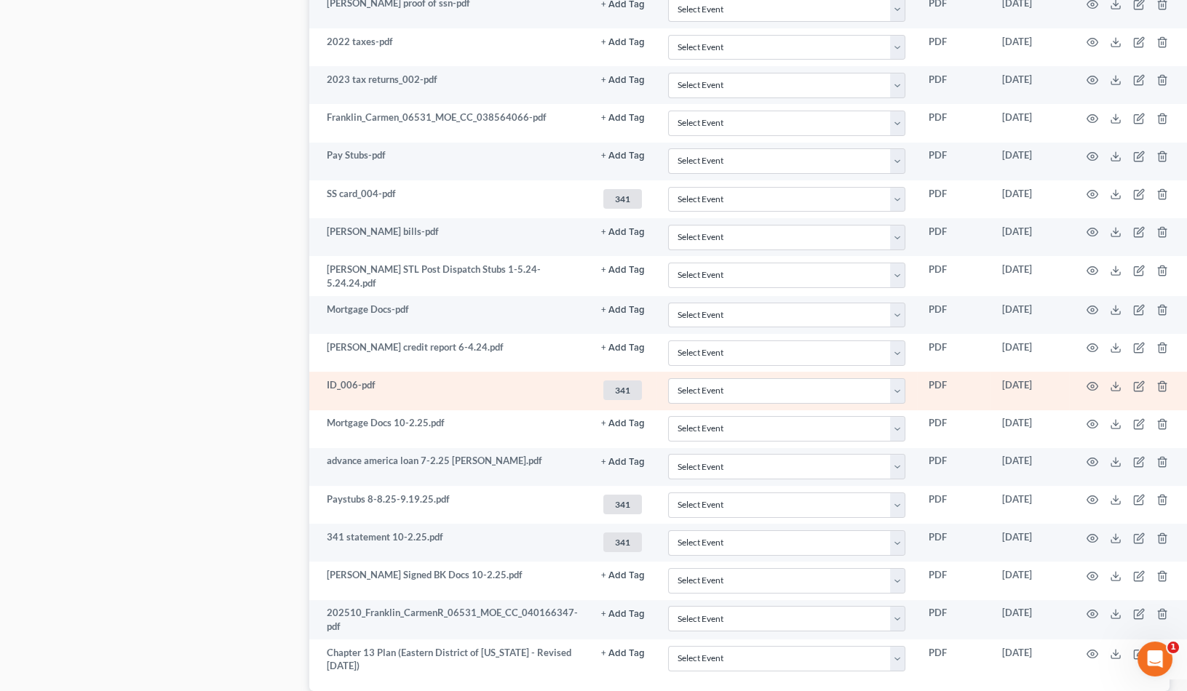
scroll to position [1028, 0]
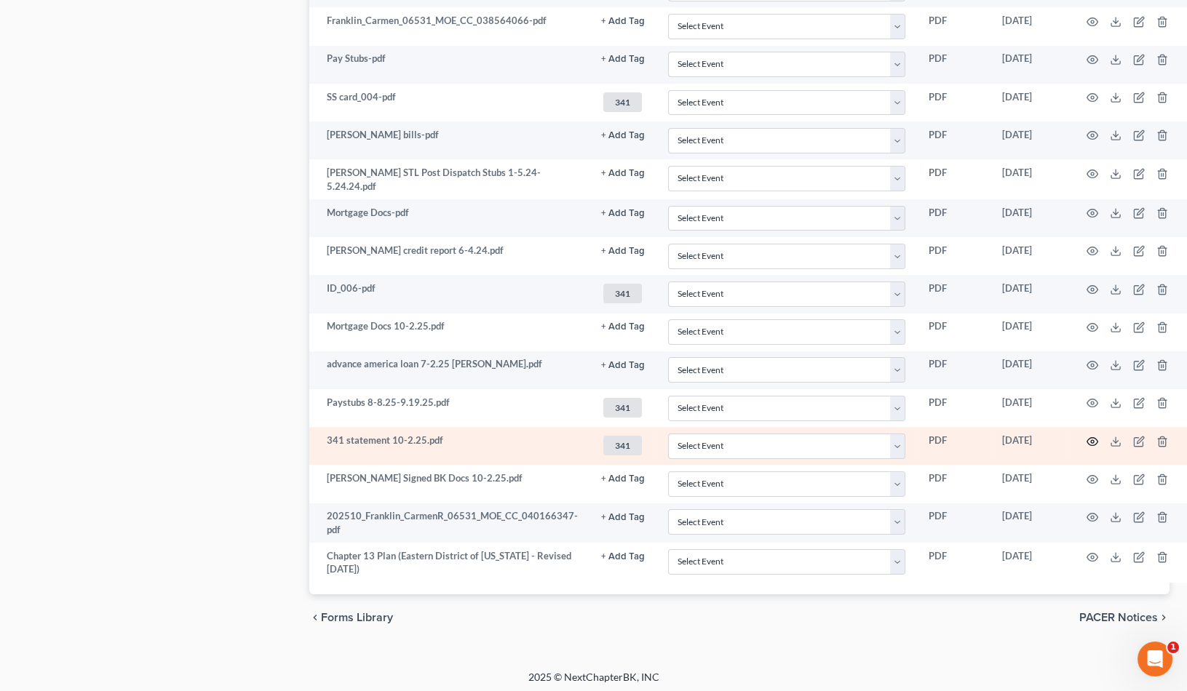
click at [1087, 437] on icon "button" at bounding box center [1092, 441] width 11 height 8
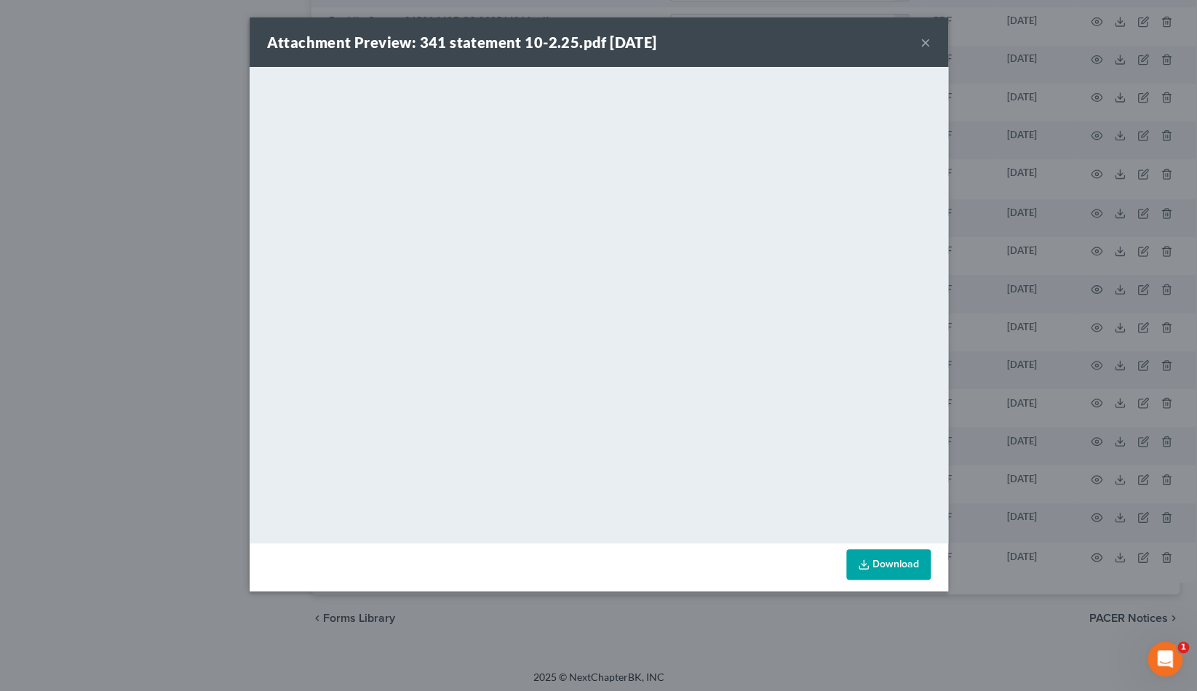
click at [922, 38] on button "×" at bounding box center [925, 41] width 10 height 17
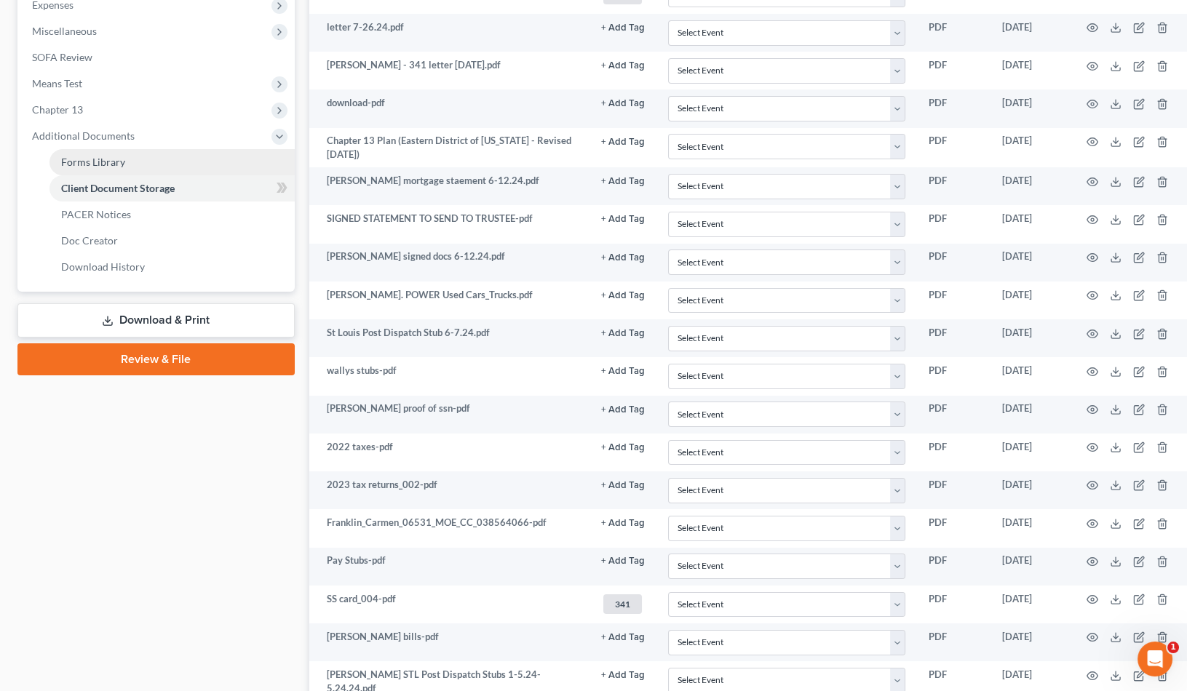
scroll to position [367, 0]
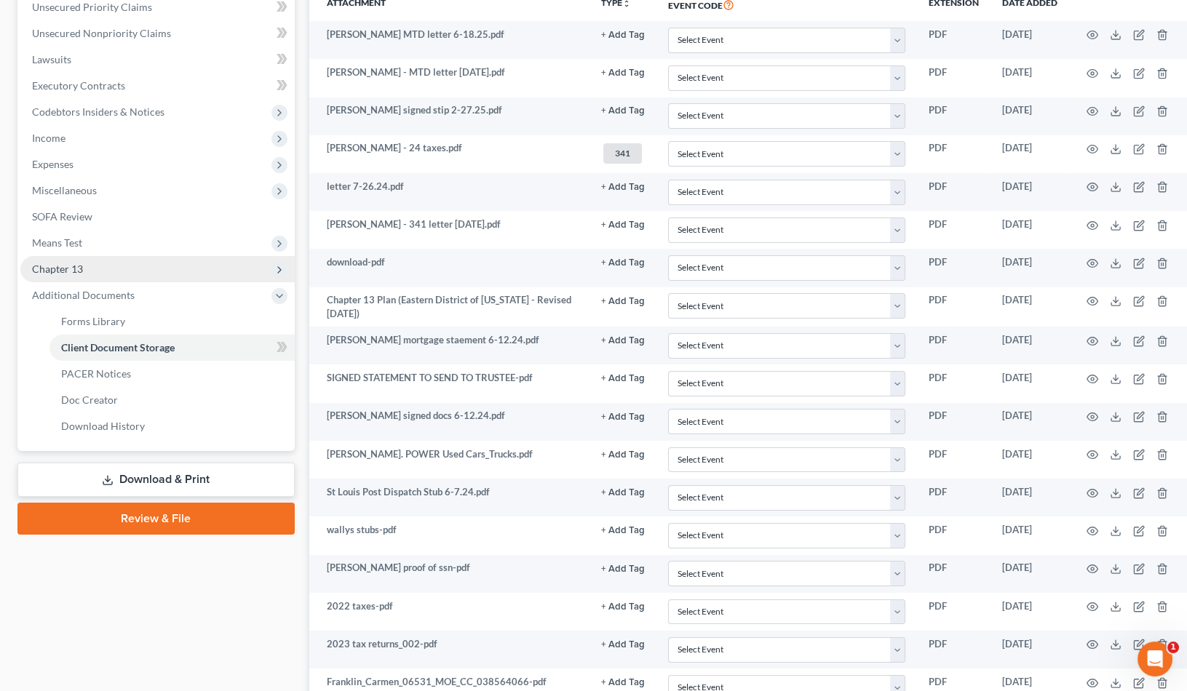
click at [68, 269] on span "Chapter 13" at bounding box center [57, 269] width 51 height 12
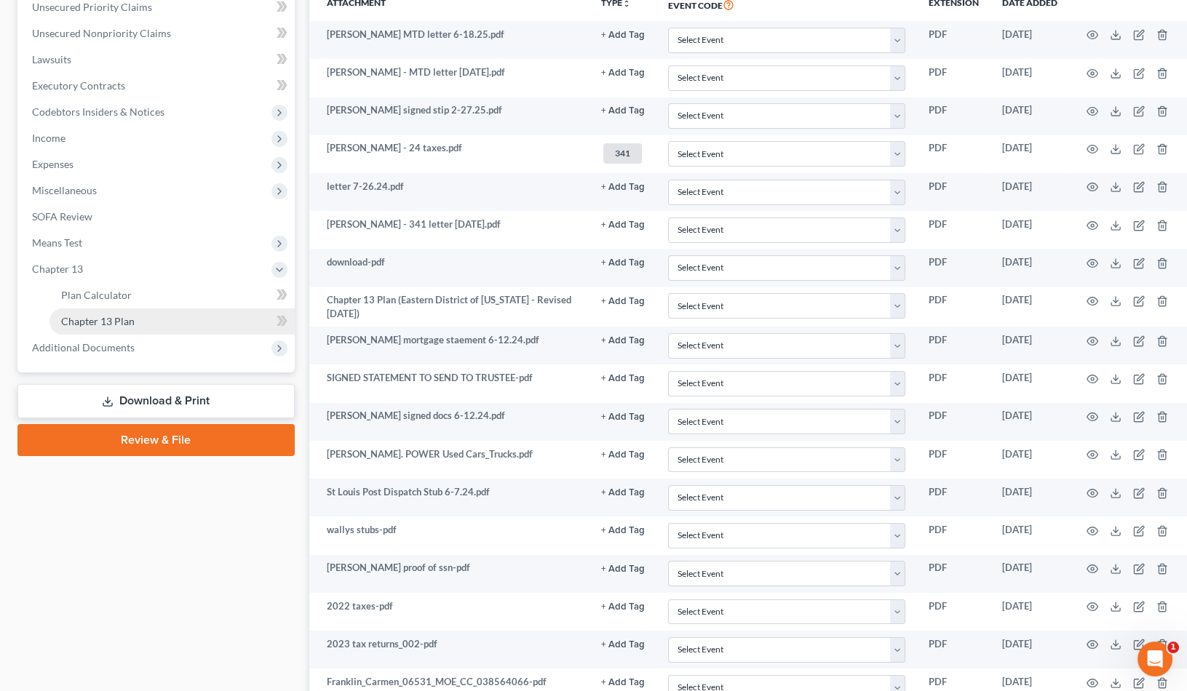
click at [121, 315] on span "Chapter 13 Plan" at bounding box center [97, 321] width 73 height 12
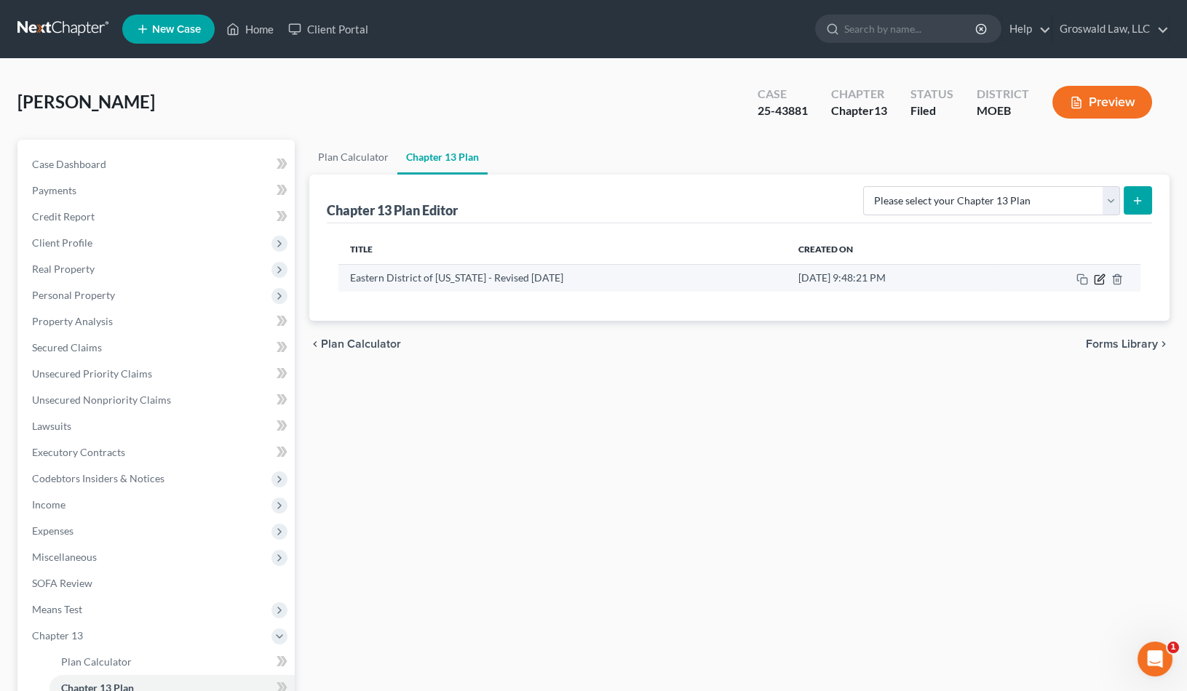
click at [1101, 278] on icon "button" at bounding box center [1100, 280] width 12 height 12
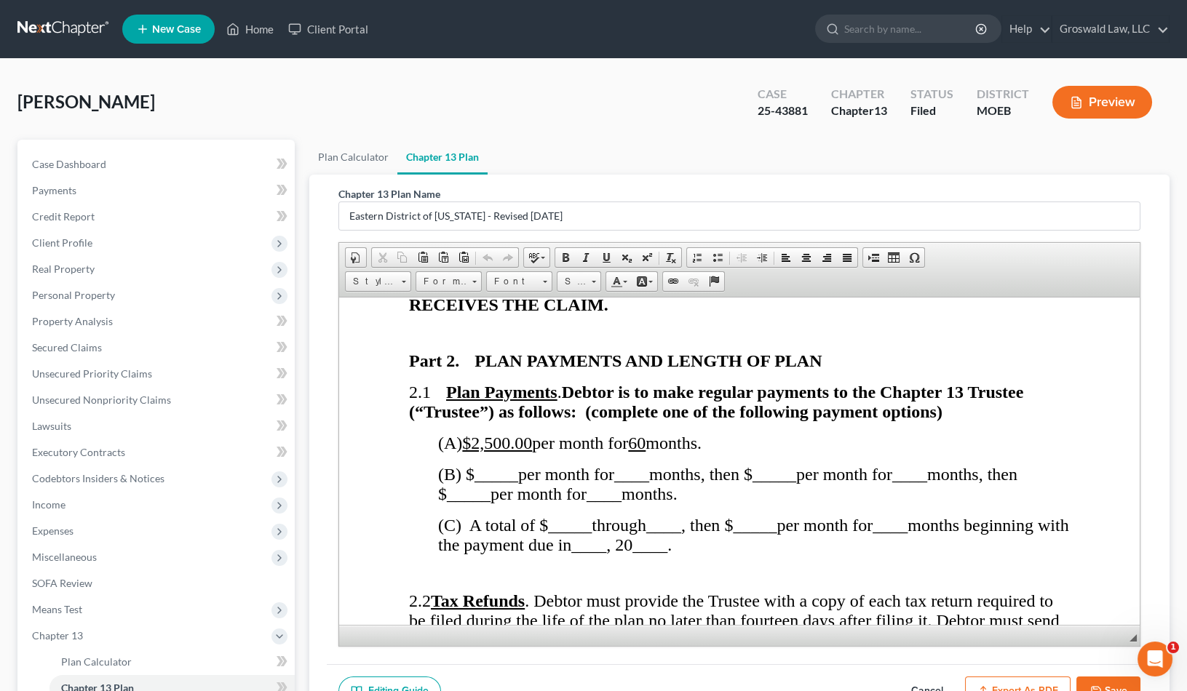
scroll to position [992, 0]
click at [636, 79] on div "[PERSON_NAME] Upgraded Case 25-43881 Chapter Chapter 13 Status Filed District M…" at bounding box center [593, 107] width 1152 height 63
click at [1105, 681] on button "Save" at bounding box center [1108, 692] width 64 height 31
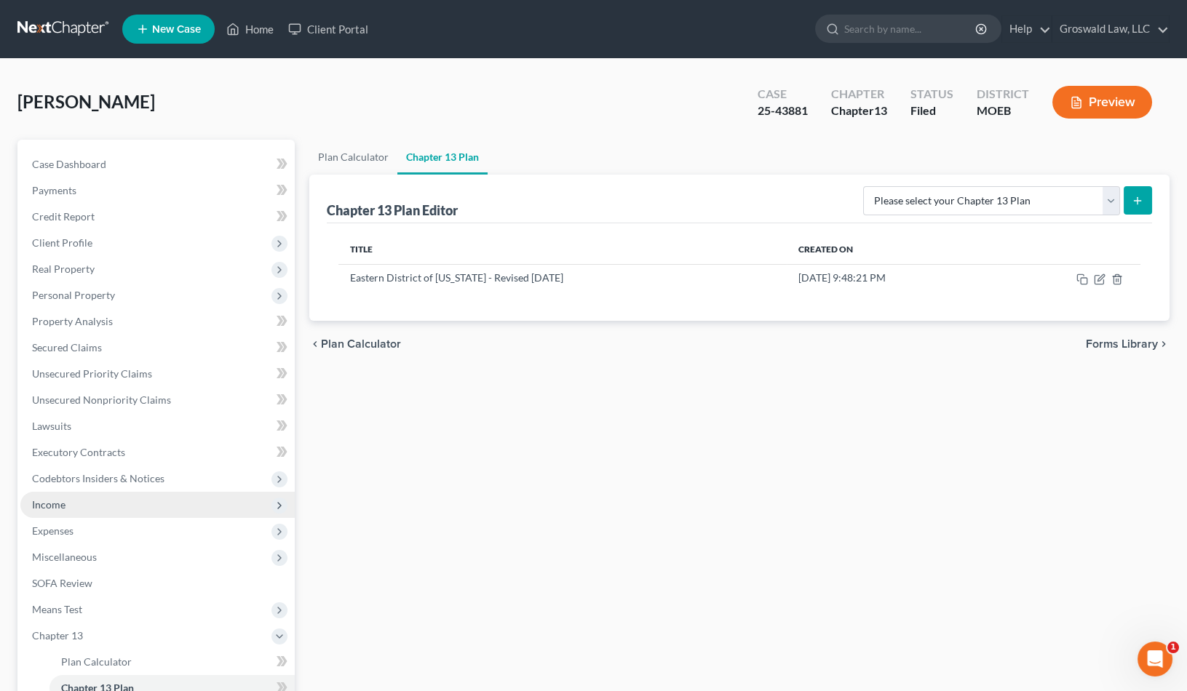
click at [74, 506] on span "Income" at bounding box center [157, 505] width 274 height 26
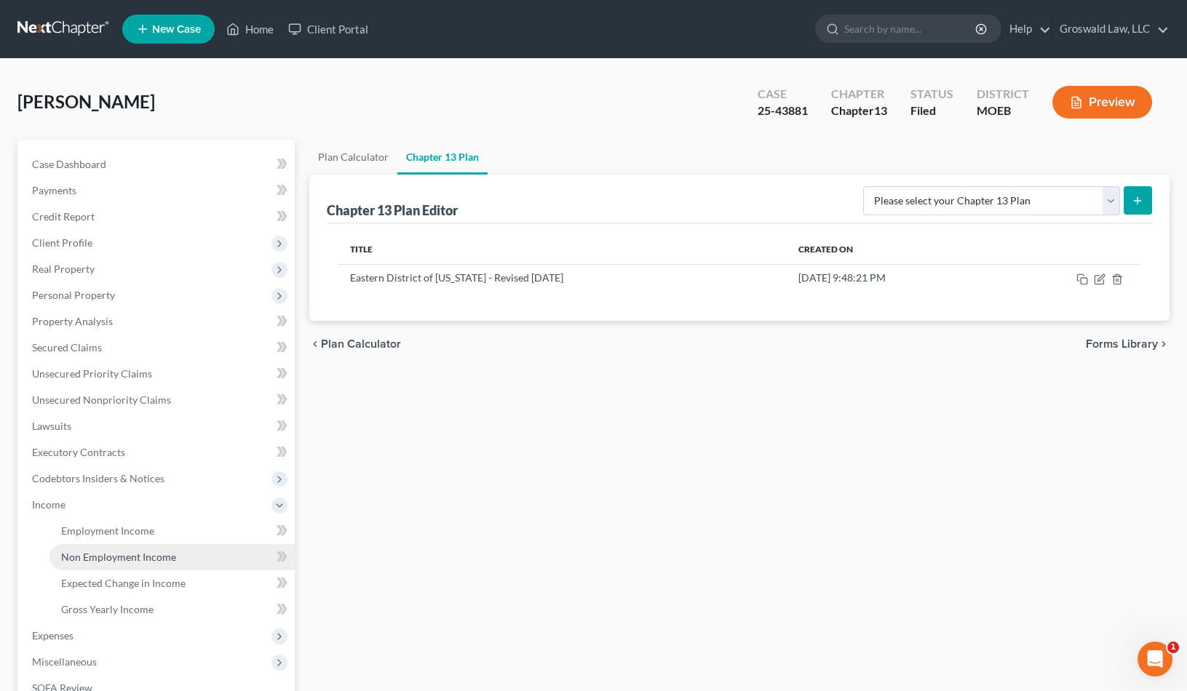
click at [116, 558] on span "Non Employment Income" at bounding box center [118, 557] width 115 height 12
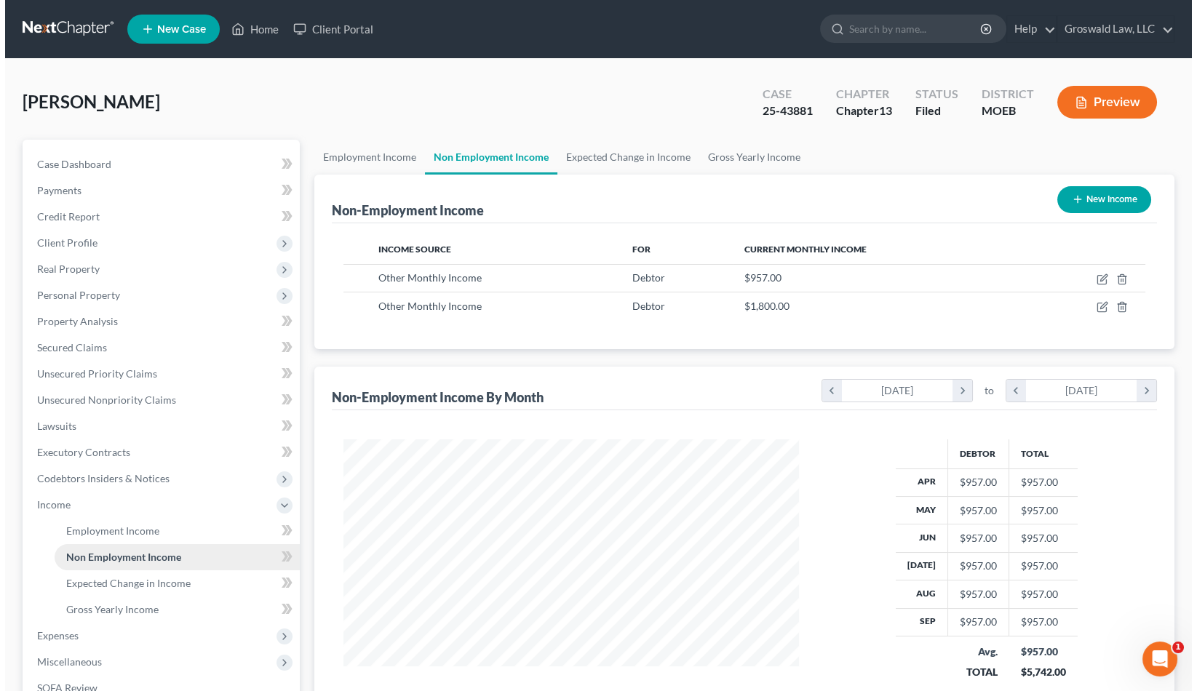
scroll to position [260, 485]
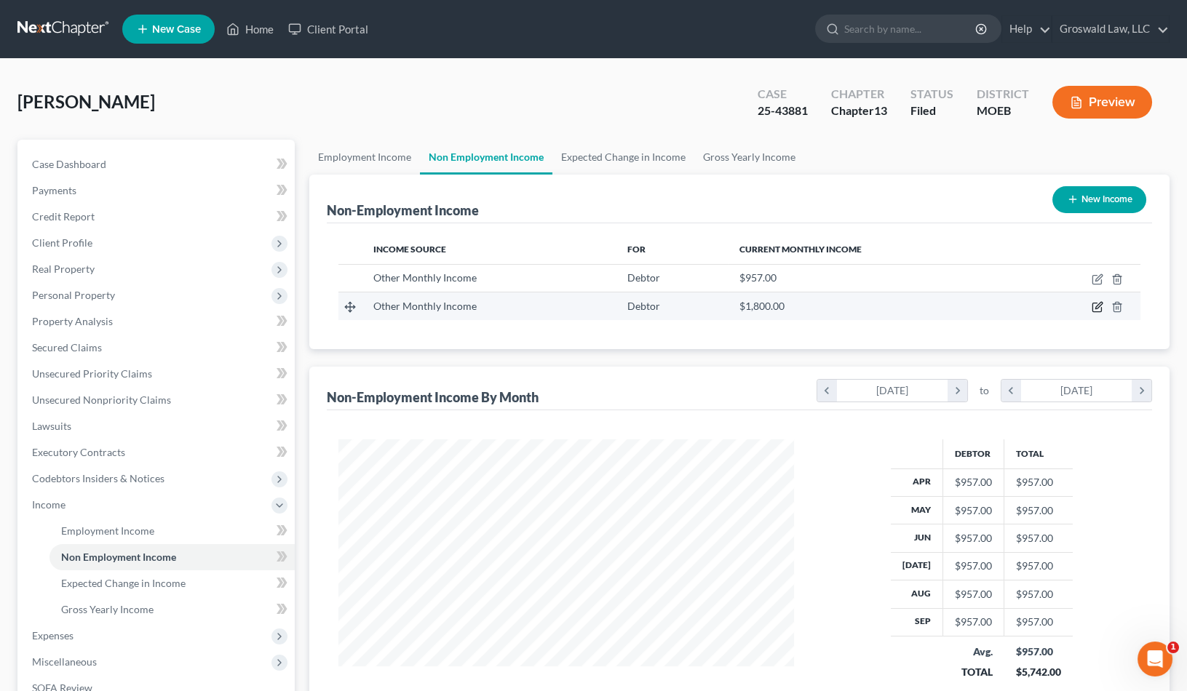
click at [1093, 303] on icon "button" at bounding box center [1096, 307] width 9 height 9
select select "13"
select select "0"
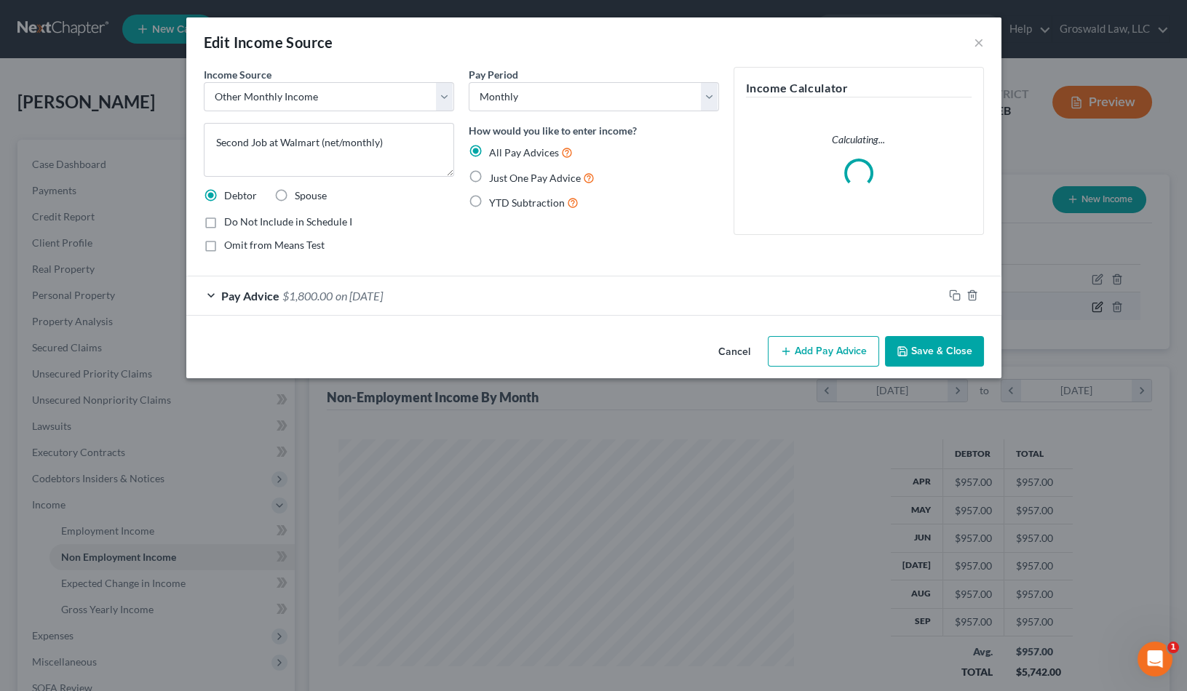
scroll to position [260, 489]
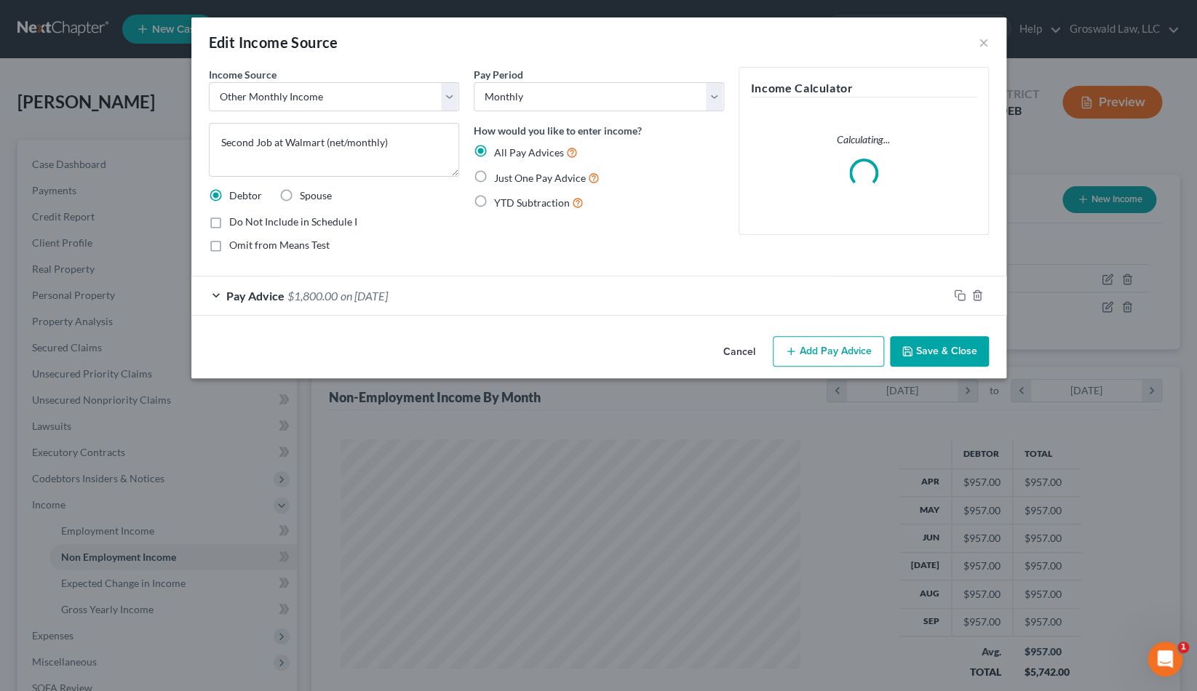
click at [734, 350] on button "Cancel" at bounding box center [739, 352] width 55 height 29
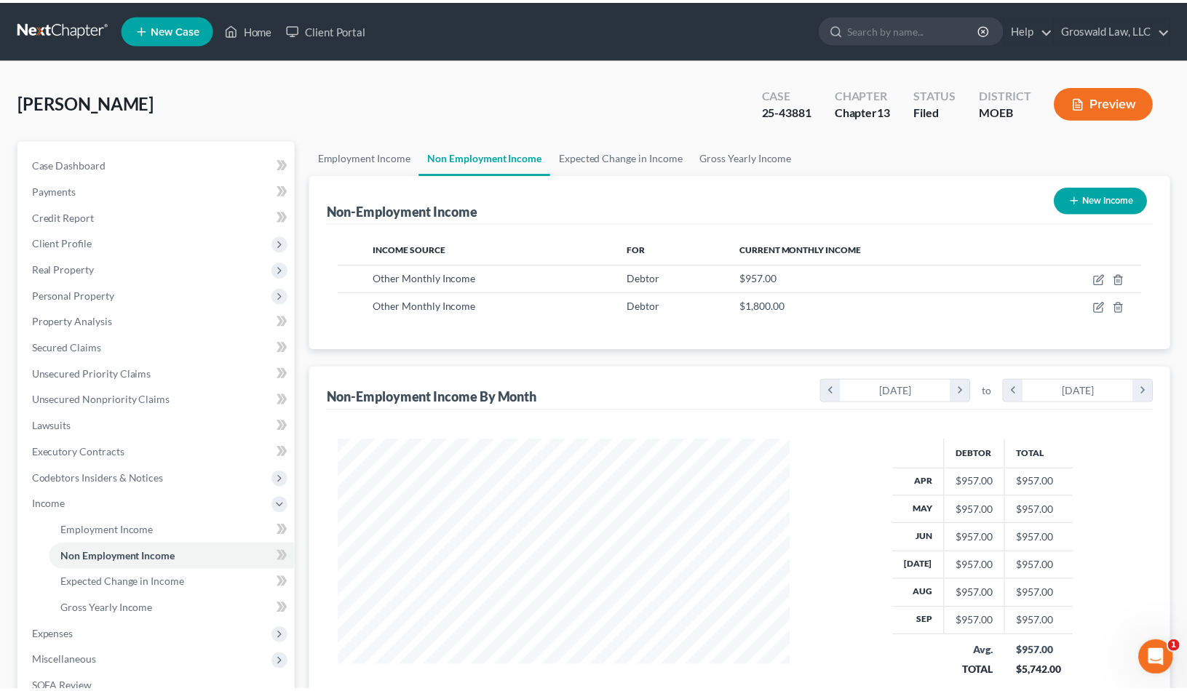
scroll to position [727388, 727163]
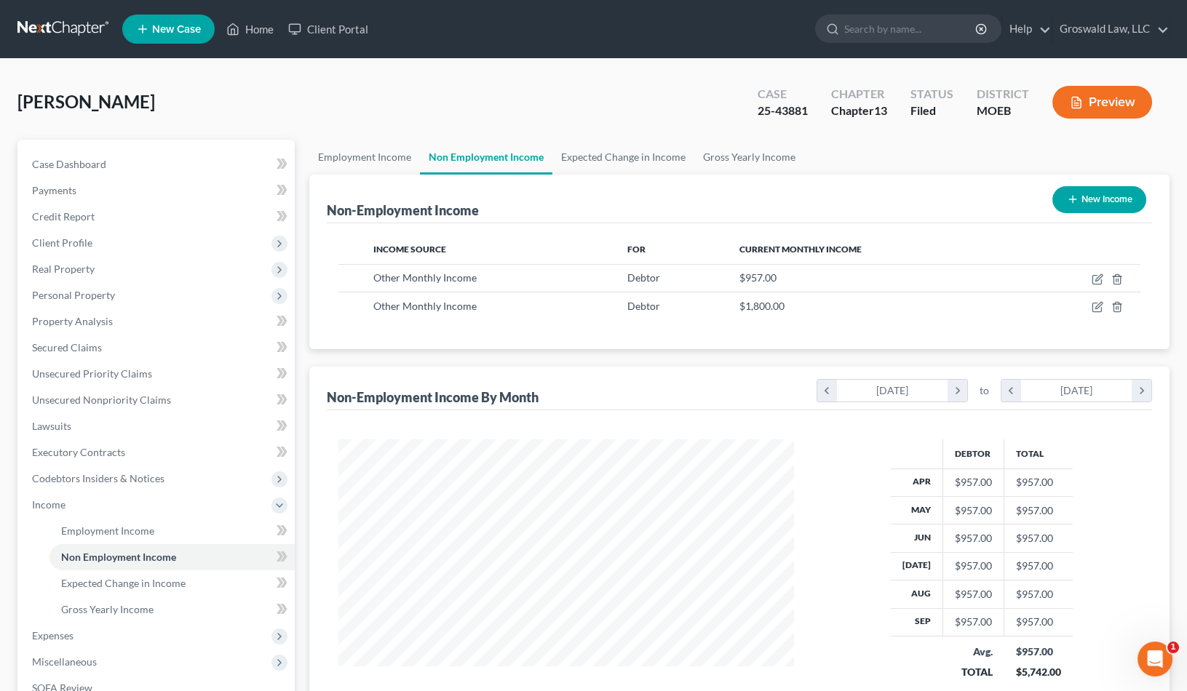
drag, startPoint x: 848, startPoint y: 159, endPoint x: 829, endPoint y: 164, distance: 19.6
click at [848, 159] on ul "Employment Income Non Employment Income Expected Change in Income Gross Yearly …" at bounding box center [739, 157] width 860 height 35
click at [104, 160] on span "Case Dashboard" at bounding box center [69, 164] width 74 height 12
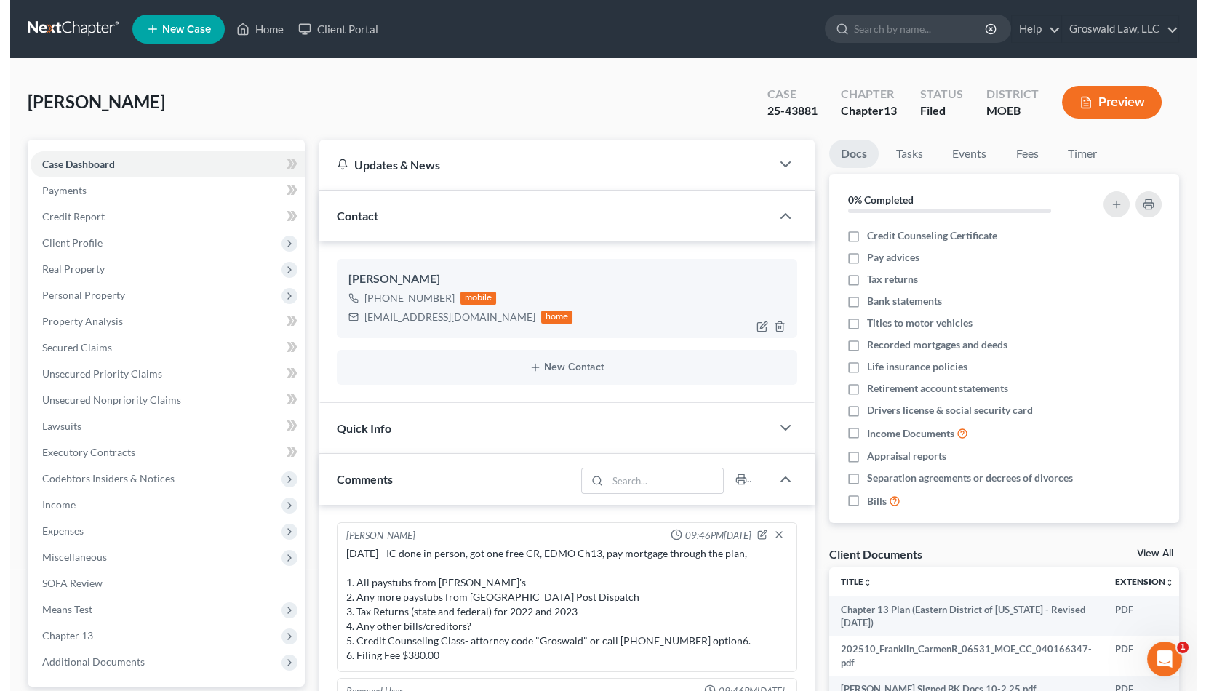
scroll to position [1177, 0]
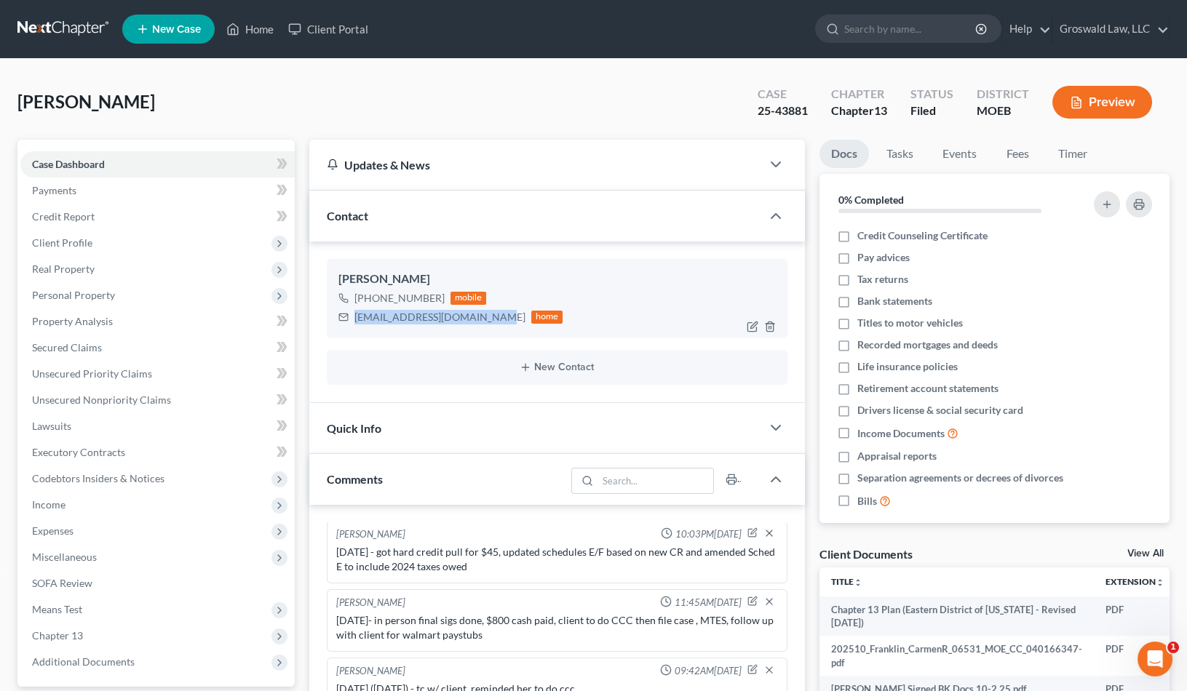
drag, startPoint x: 463, startPoint y: 319, endPoint x: 354, endPoint y: 317, distance: 109.2
click at [354, 317] on div "[EMAIL_ADDRESS][DOMAIN_NAME] home" at bounding box center [450, 317] width 225 height 19
copy div "[EMAIL_ADDRESS][DOMAIN_NAME]"
drag, startPoint x: 815, startPoint y: 404, endPoint x: 605, endPoint y: 144, distance: 334.2
click at [815, 404] on div "Docs Tasks Events Fees Timer 0% Completed Nothing here yet! Credit Counseling C…" at bounding box center [994, 587] width 365 height 895
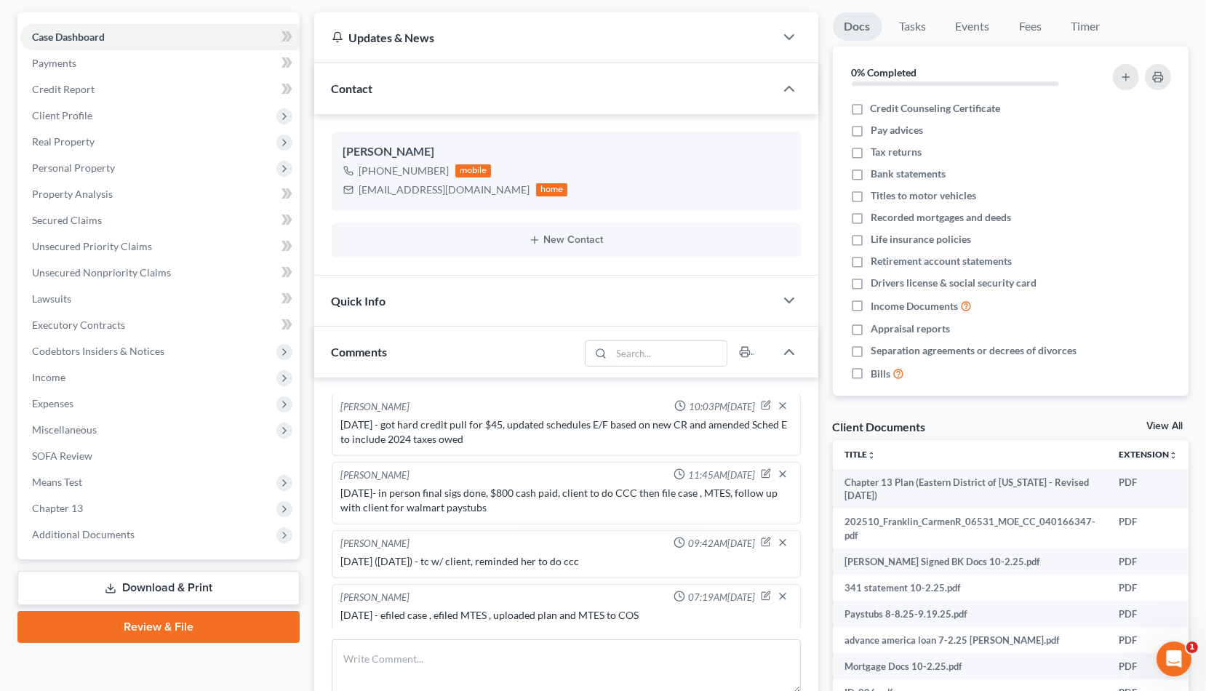
scroll to position [330, 0]
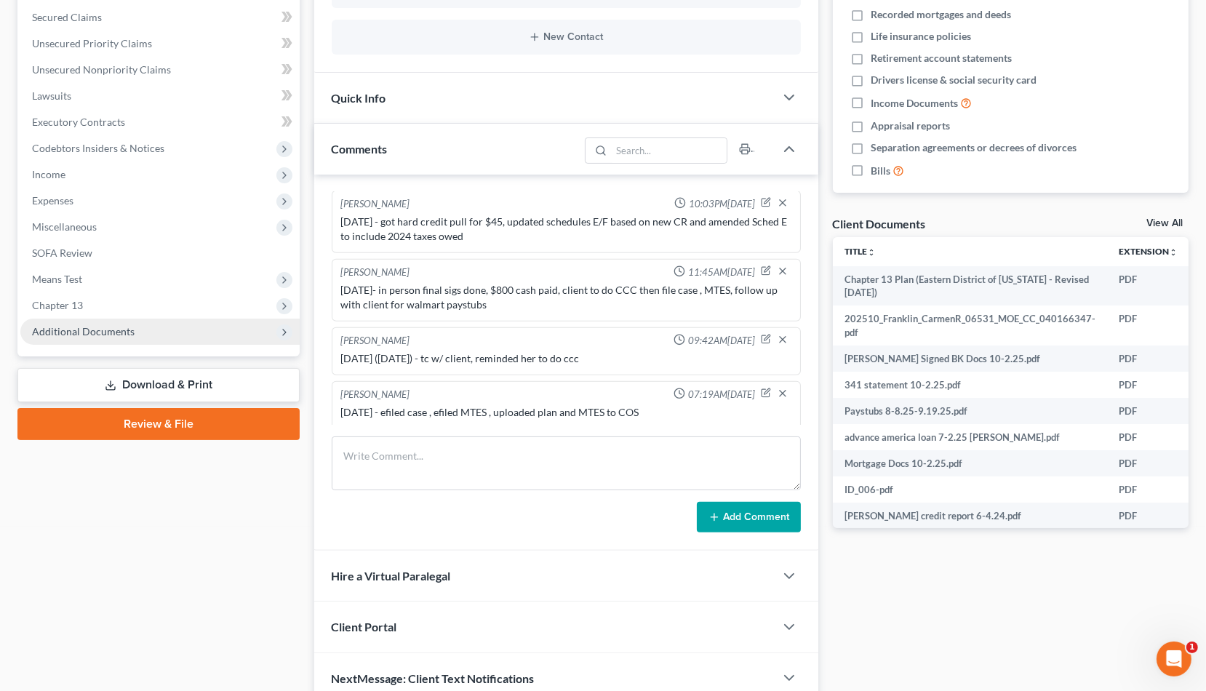
click at [117, 333] on span "Additional Documents" at bounding box center [83, 331] width 103 height 12
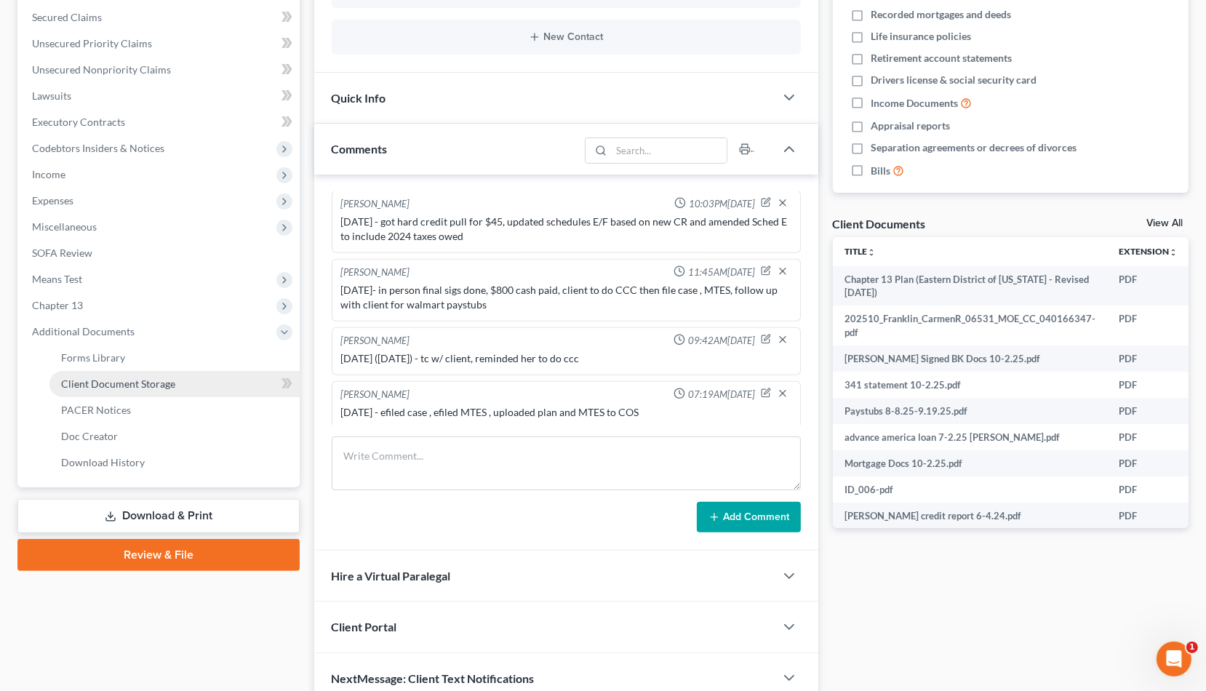
click at [186, 387] on link "Client Document Storage" at bounding box center [174, 384] width 250 height 26
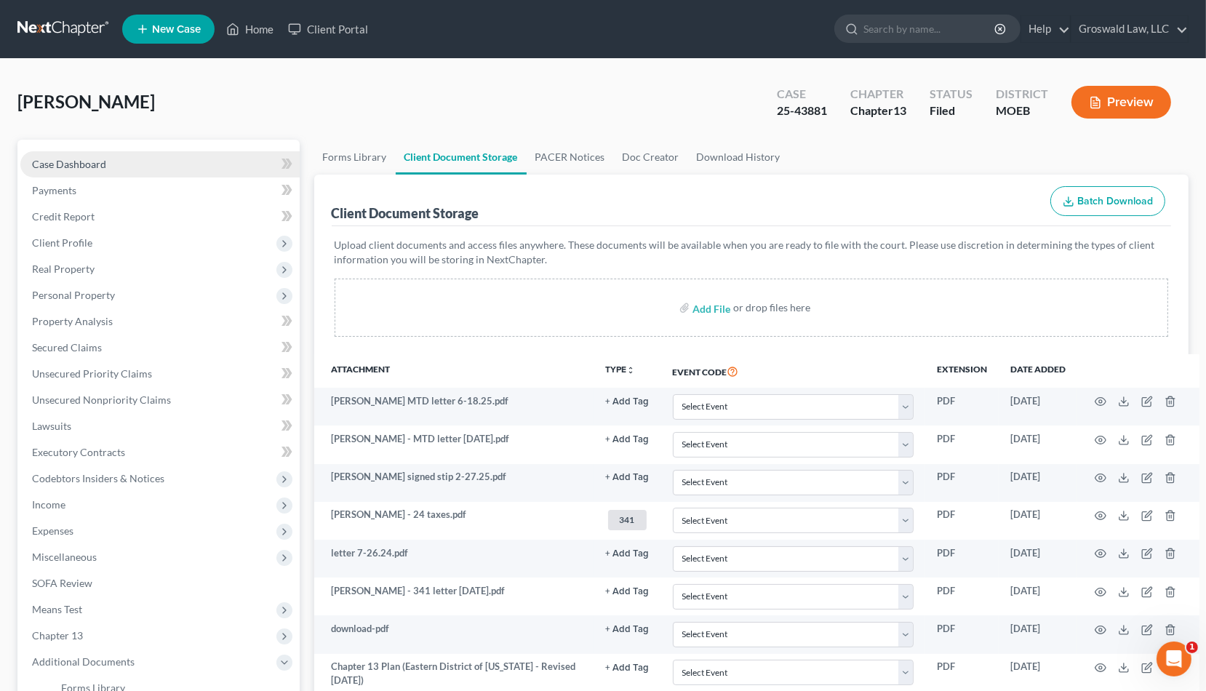
drag, startPoint x: 714, startPoint y: 230, endPoint x: 170, endPoint y: 154, distance: 549.6
click at [714, 230] on div "Upload client documents and access files anywhere. These documents will be avai…" at bounding box center [752, 290] width 840 height 128
click at [708, 191] on div "Client Document Storage Batch Download" at bounding box center [752, 201] width 840 height 52
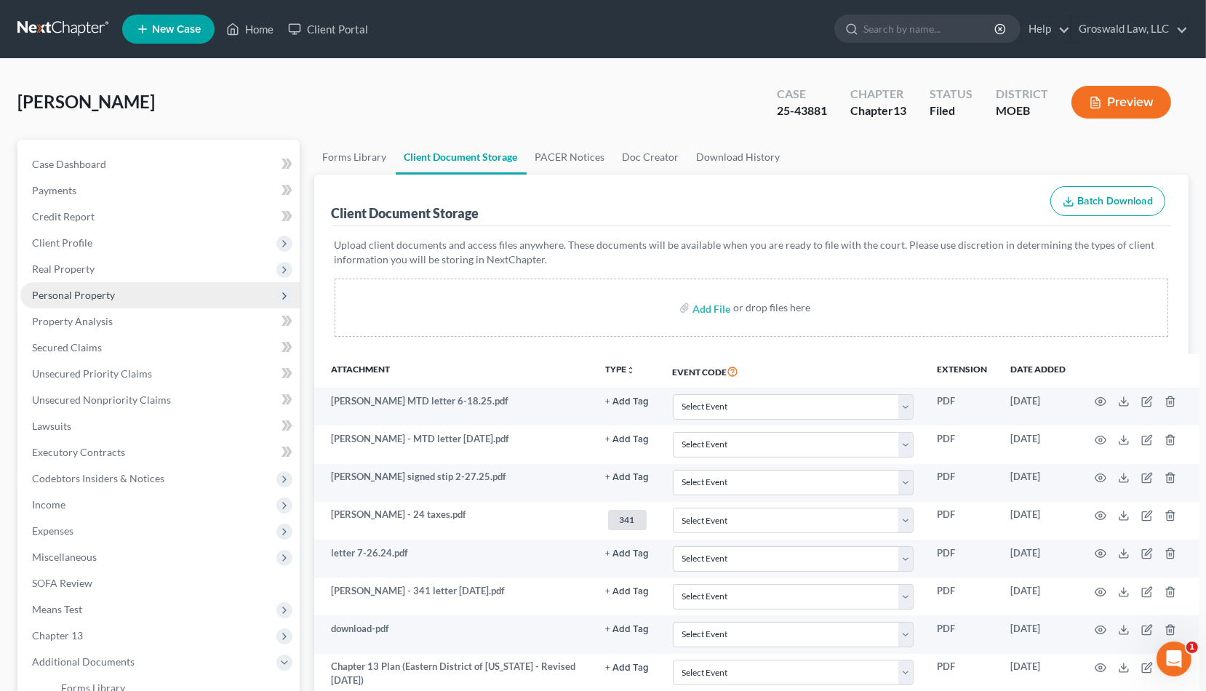
click at [98, 296] on span "Personal Property" at bounding box center [73, 295] width 83 height 12
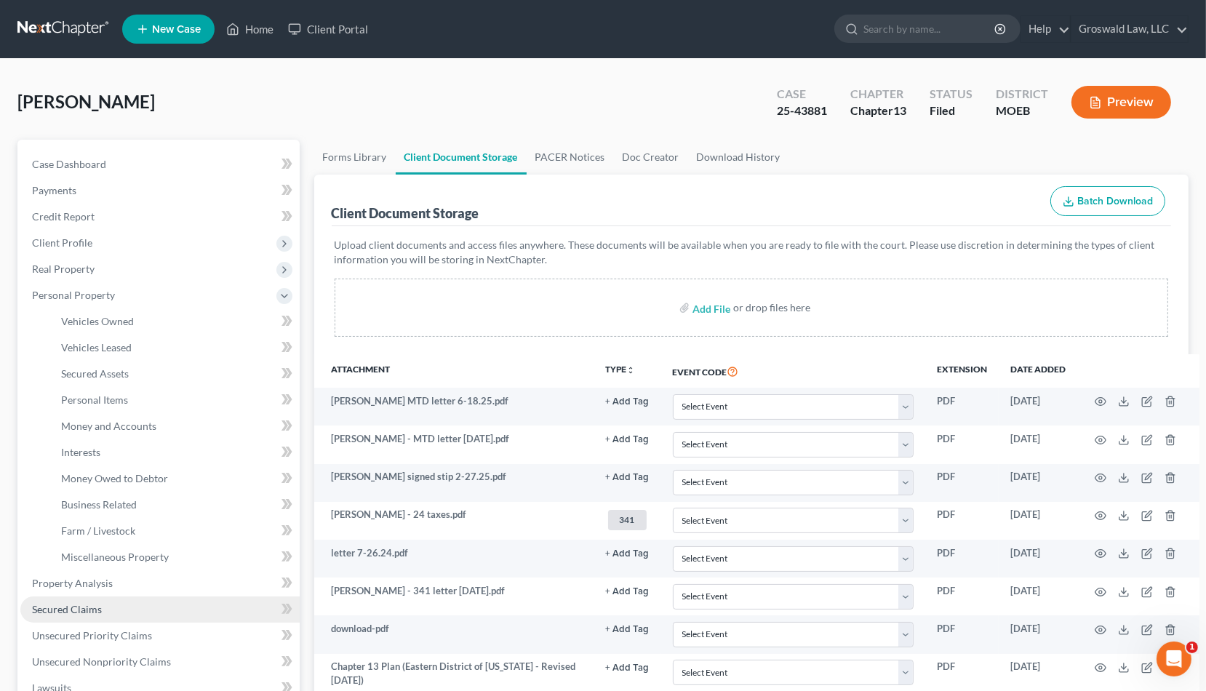
click at [98, 613] on span "Secured Claims" at bounding box center [67, 609] width 70 height 12
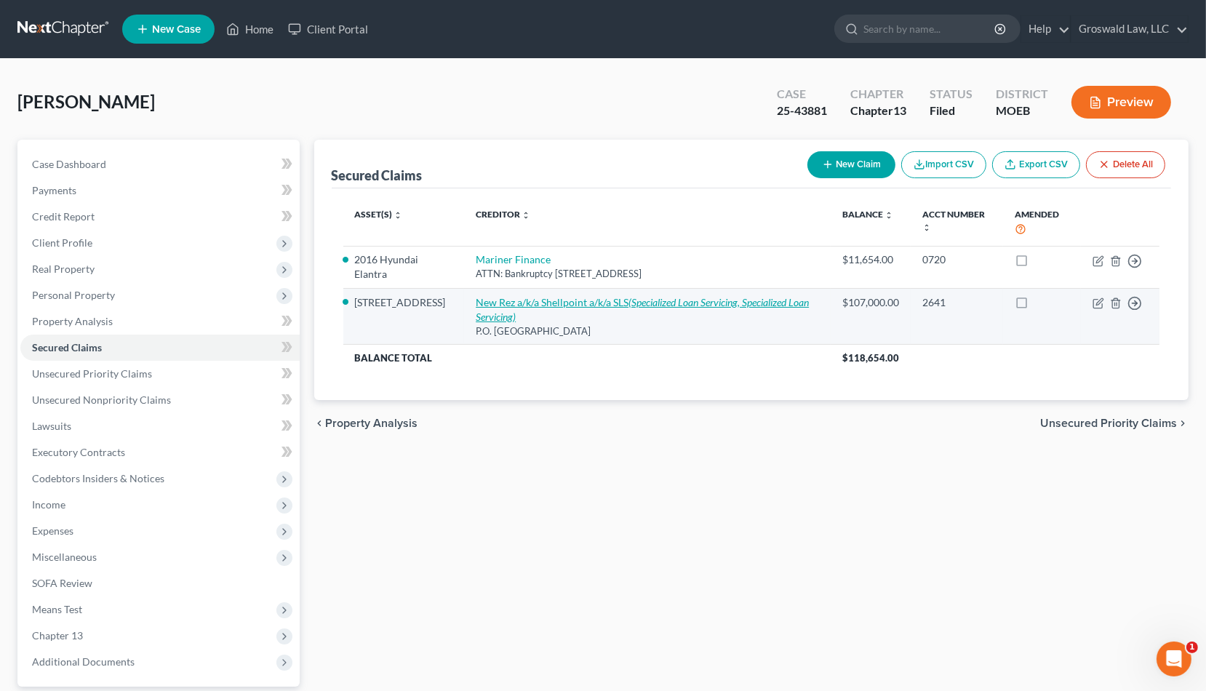
click at [504, 299] on link "New Rez a/k/a Shellpoint a/k/a SLS (Specialized Loan Servicing, Specialized Loa…" at bounding box center [642, 309] width 333 height 27
select select "5"
select select "2"
select select "0"
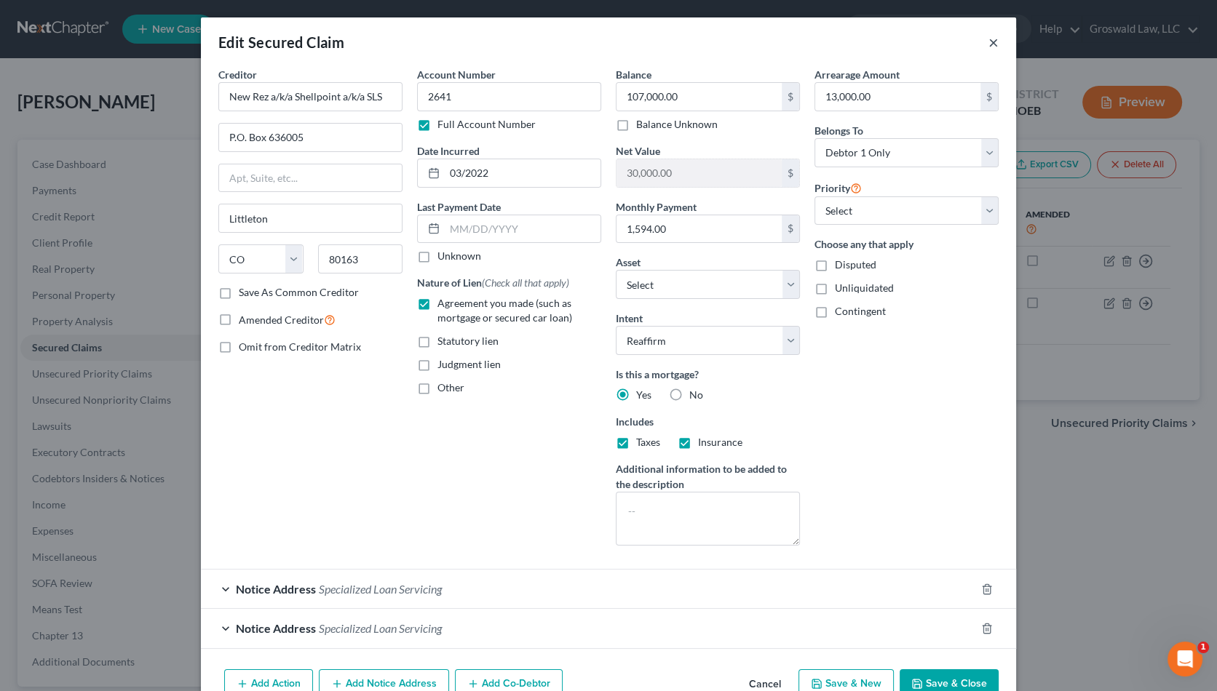
click at [988, 38] on button "×" at bounding box center [993, 41] width 10 height 17
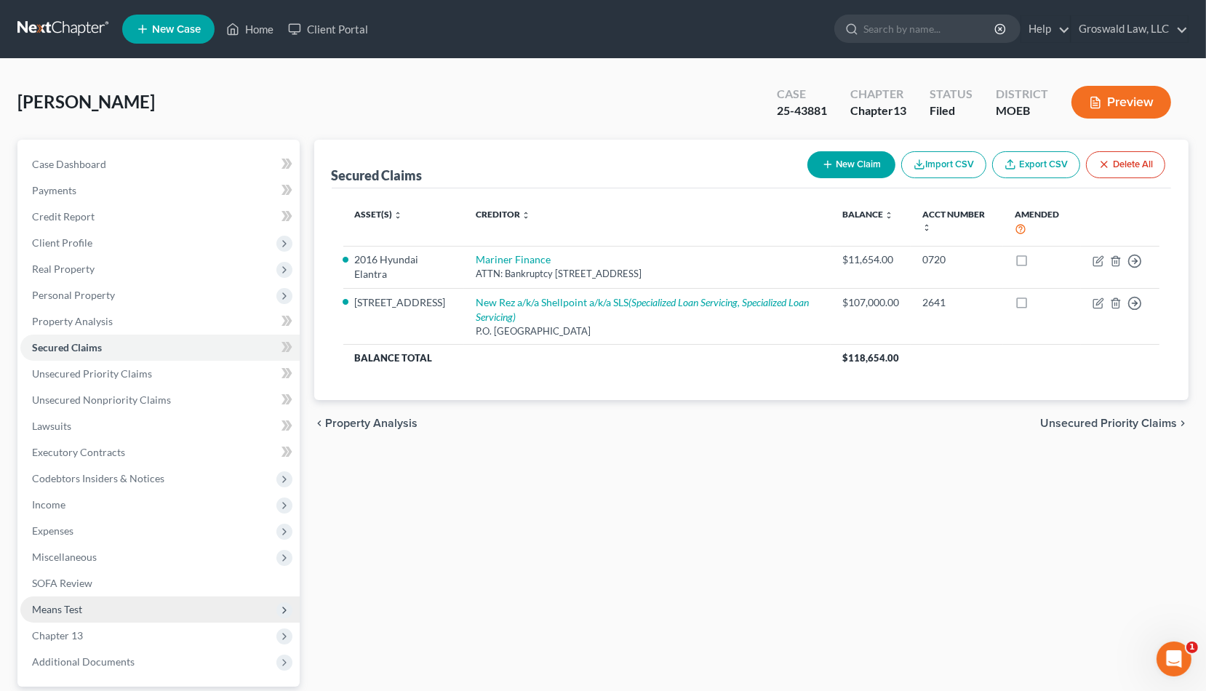
scroll to position [132, 0]
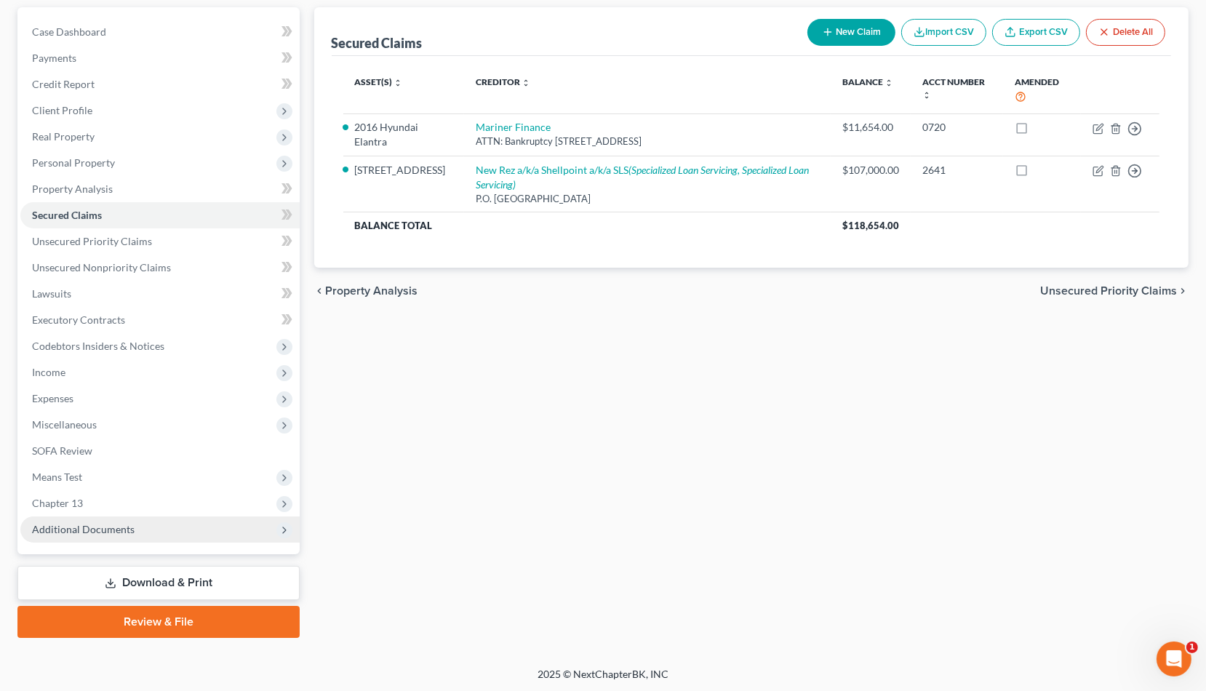
click at [109, 520] on span "Additional Documents" at bounding box center [159, 530] width 279 height 26
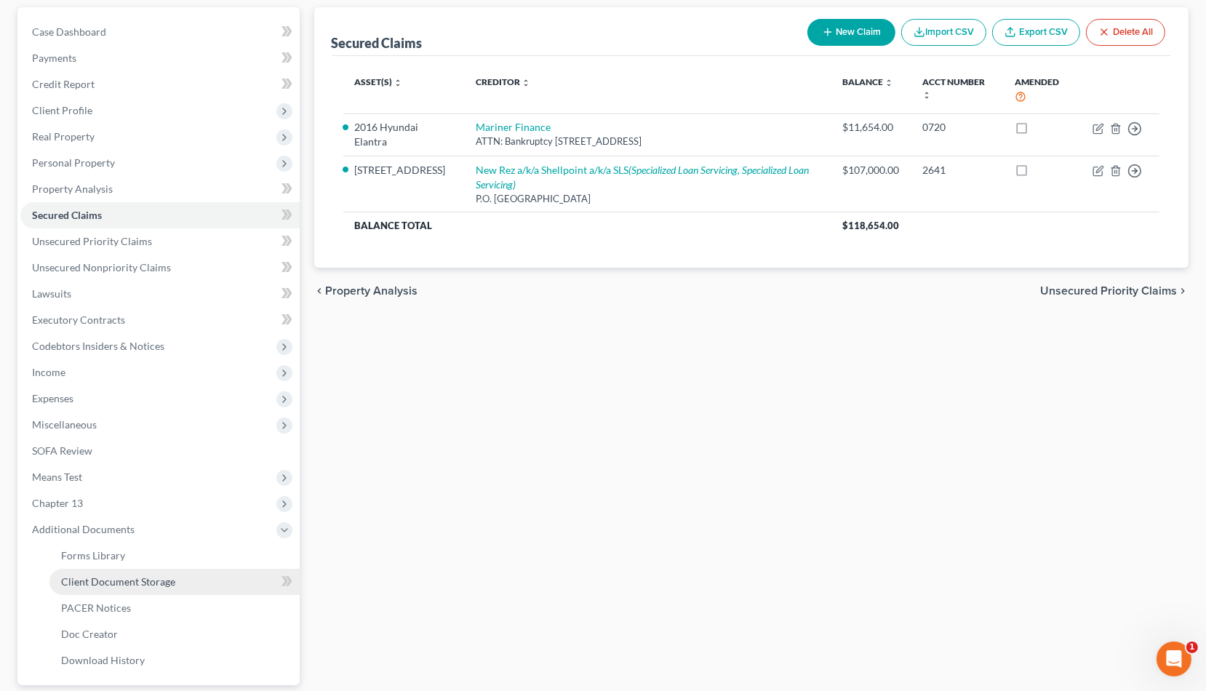
click at [149, 576] on span "Client Document Storage" at bounding box center [118, 582] width 114 height 12
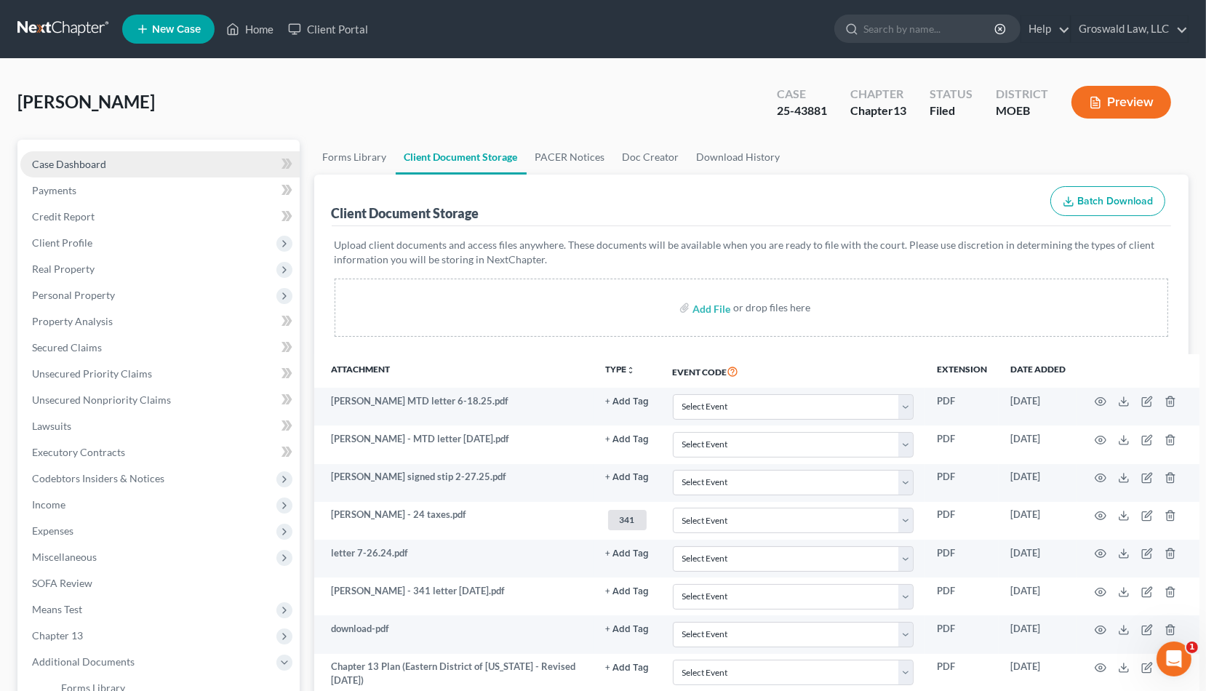
click at [98, 165] on span "Case Dashboard" at bounding box center [69, 164] width 74 height 12
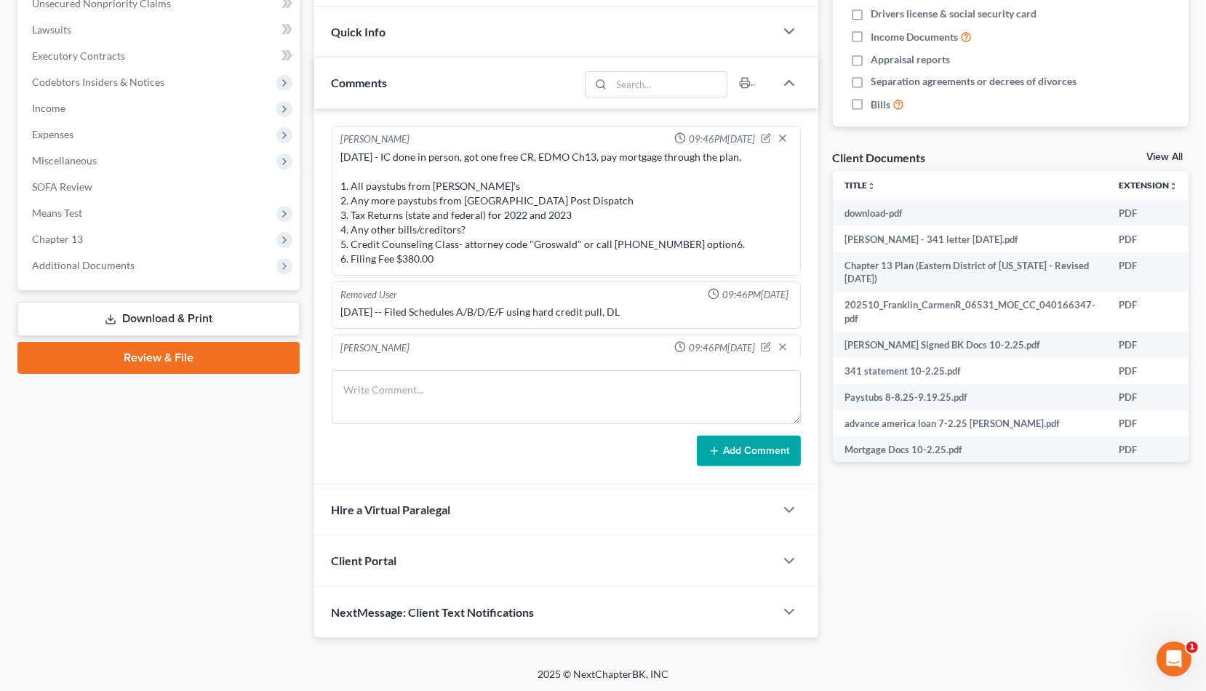
scroll to position [1177, 0]
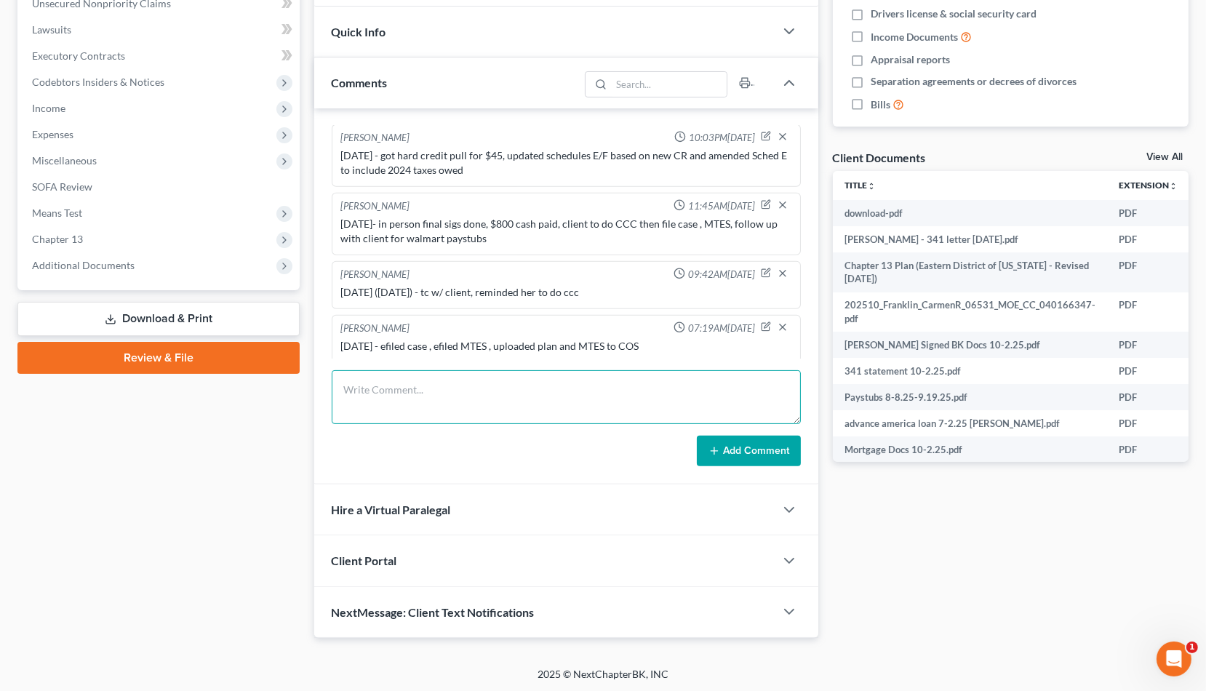
click at [522, 386] on textarea at bounding box center [566, 397] width 469 height 54
type textarea "[DATE] - emailed and mailed 341 info, sent al docs to trustee, sent notic of BK…"
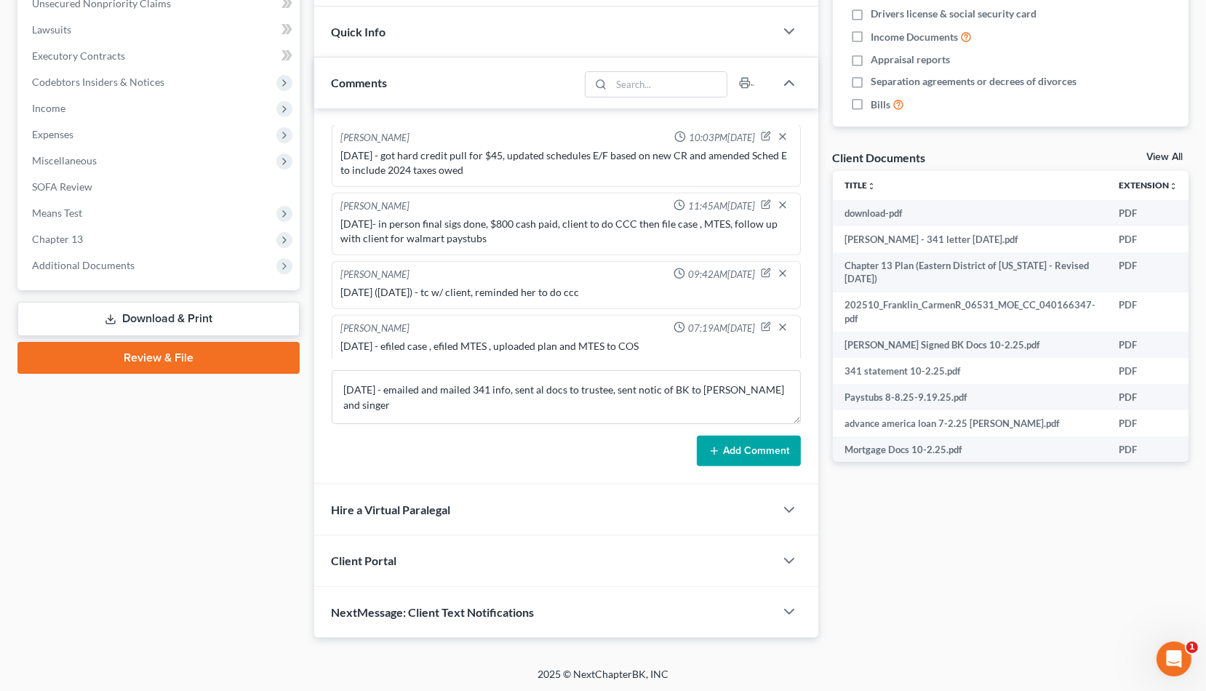
drag, startPoint x: 736, startPoint y: 446, endPoint x: 741, endPoint y: 433, distance: 14.1
click at [737, 442] on button "Add Comment" at bounding box center [749, 451] width 104 height 31
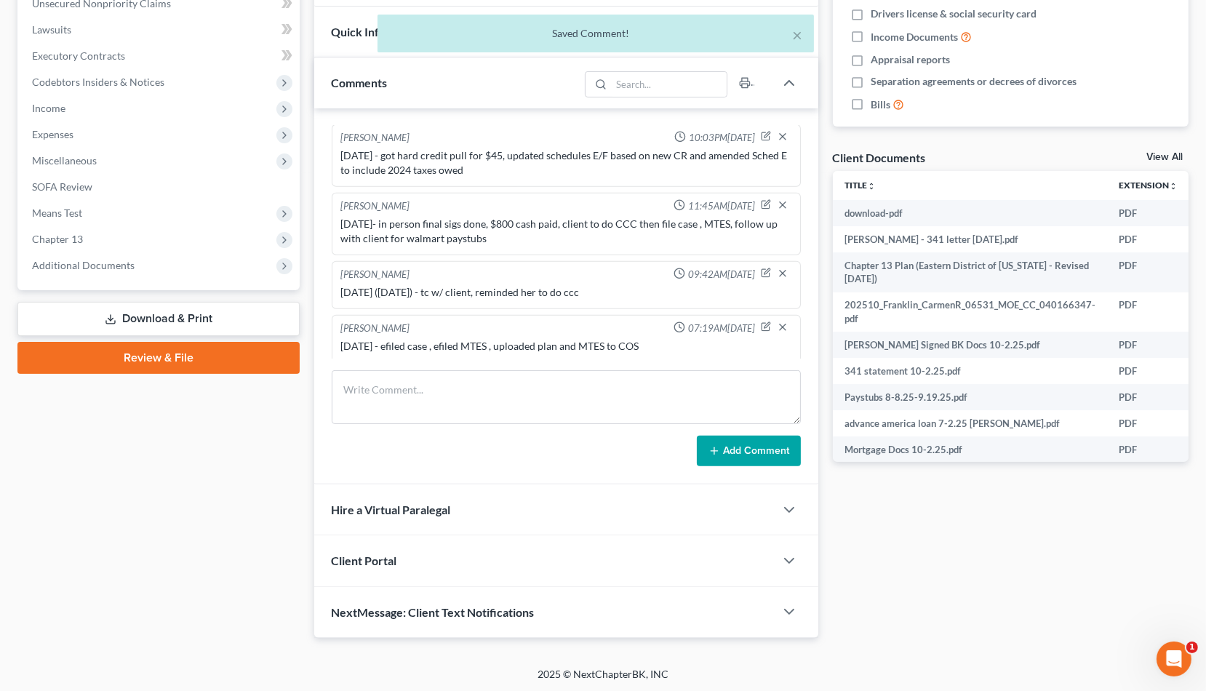
scroll to position [1246, 0]
